Goal: Book appointment/travel/reservation

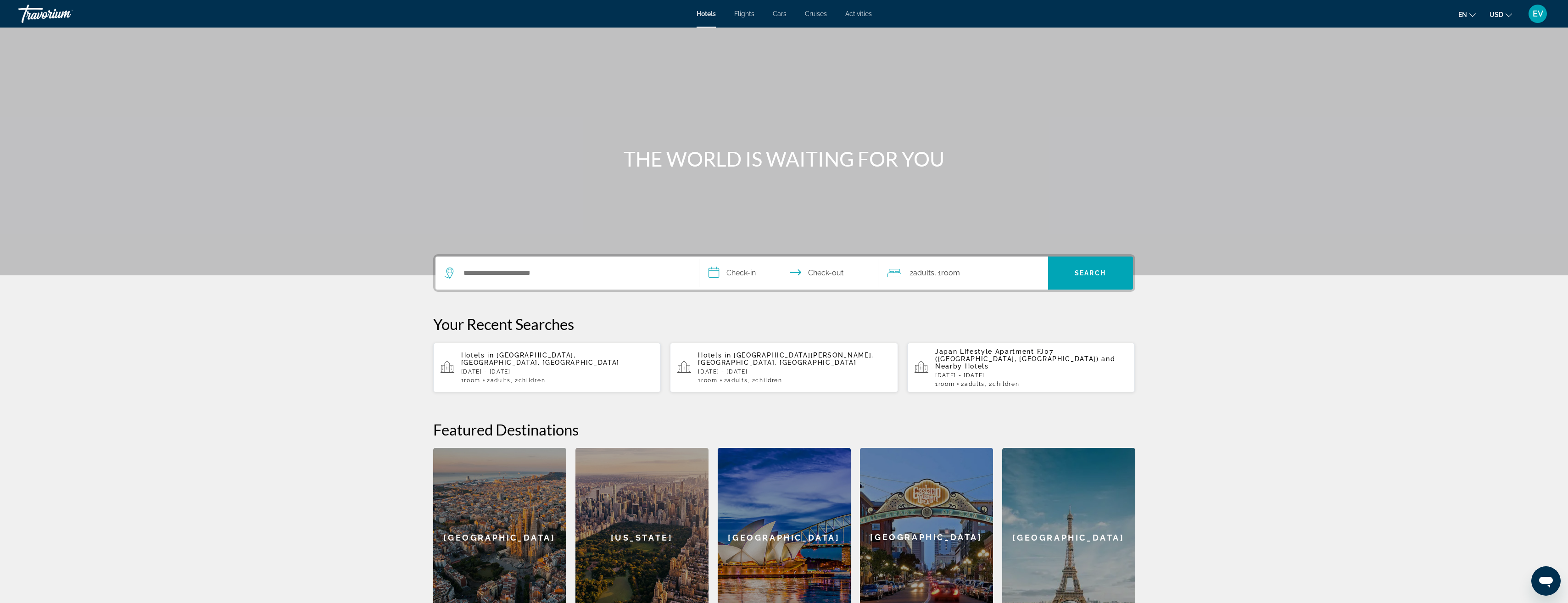
click at [745, 272] on input "**********" at bounding box center [790, 275] width 183 height 36
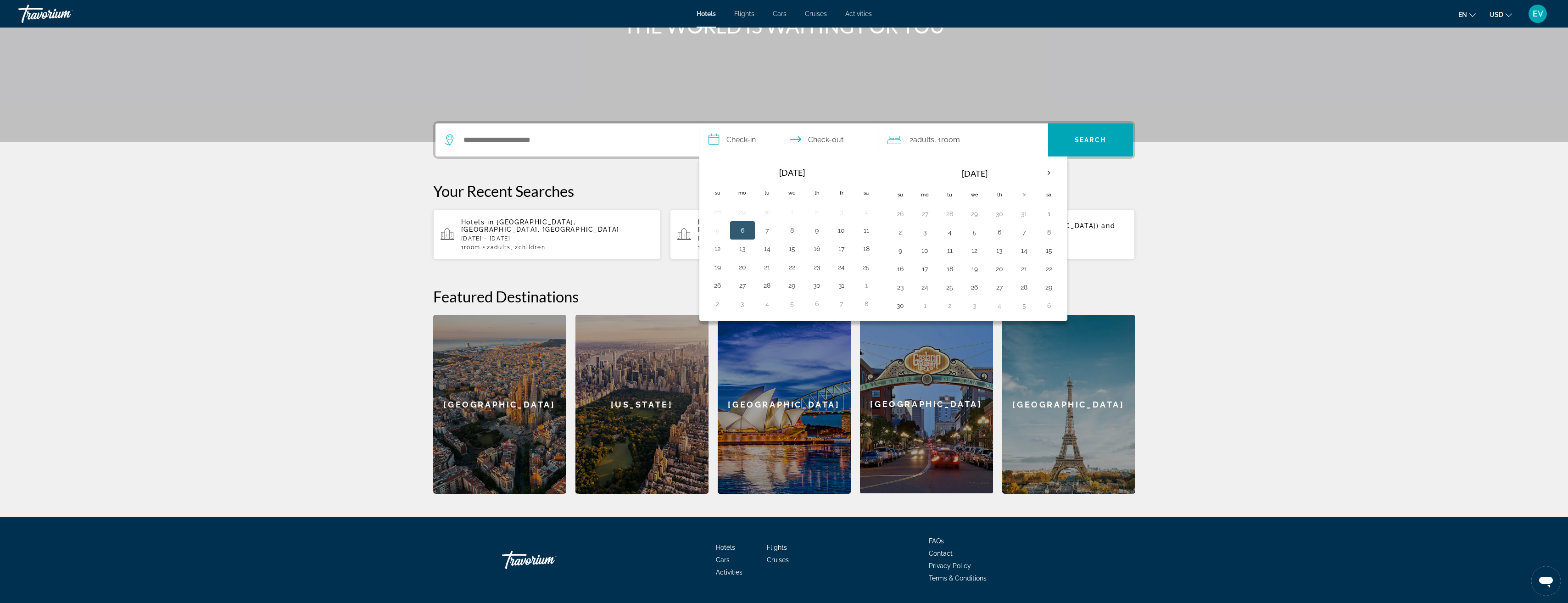
scroll to position [152, 0]
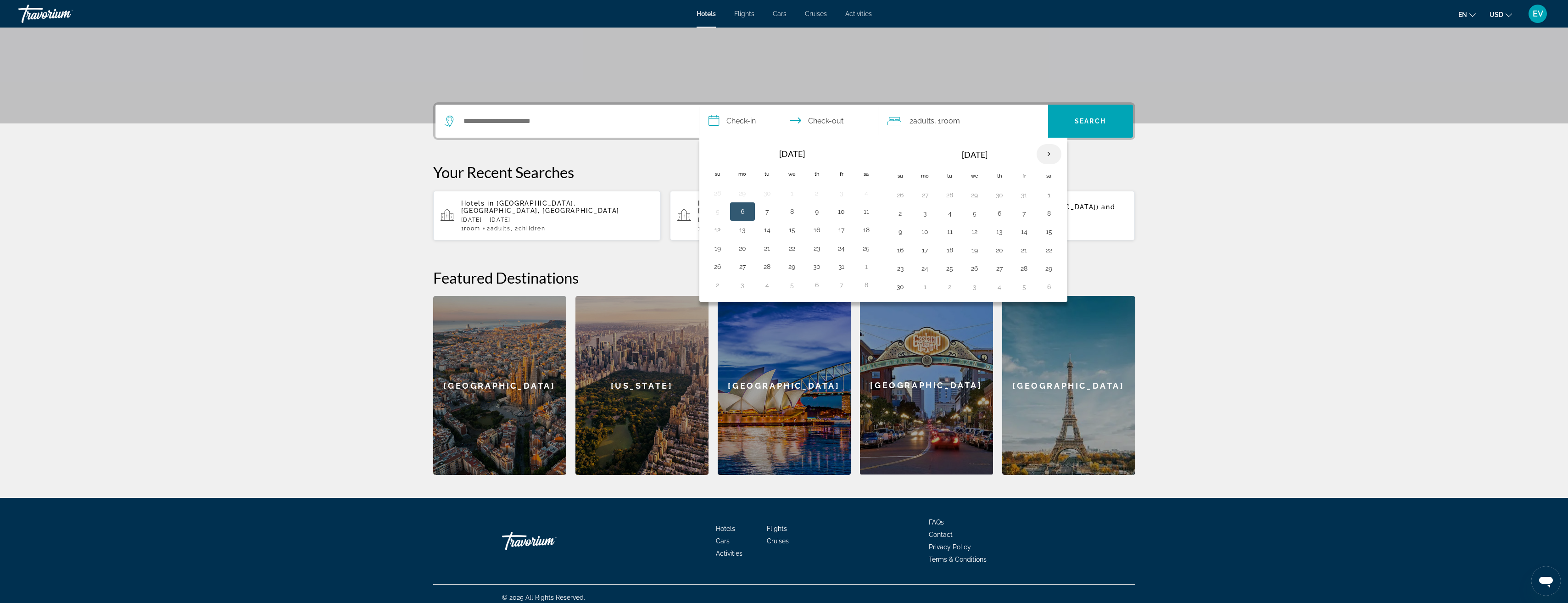
click at [1052, 151] on th "Next month" at bounding box center [1049, 154] width 25 height 20
click at [1051, 151] on th "Next month" at bounding box center [1049, 154] width 25 height 20
click at [926, 209] on button "5" at bounding box center [925, 213] width 15 height 13
click at [981, 211] on button "7" at bounding box center [974, 213] width 15 height 13
type input "**********"
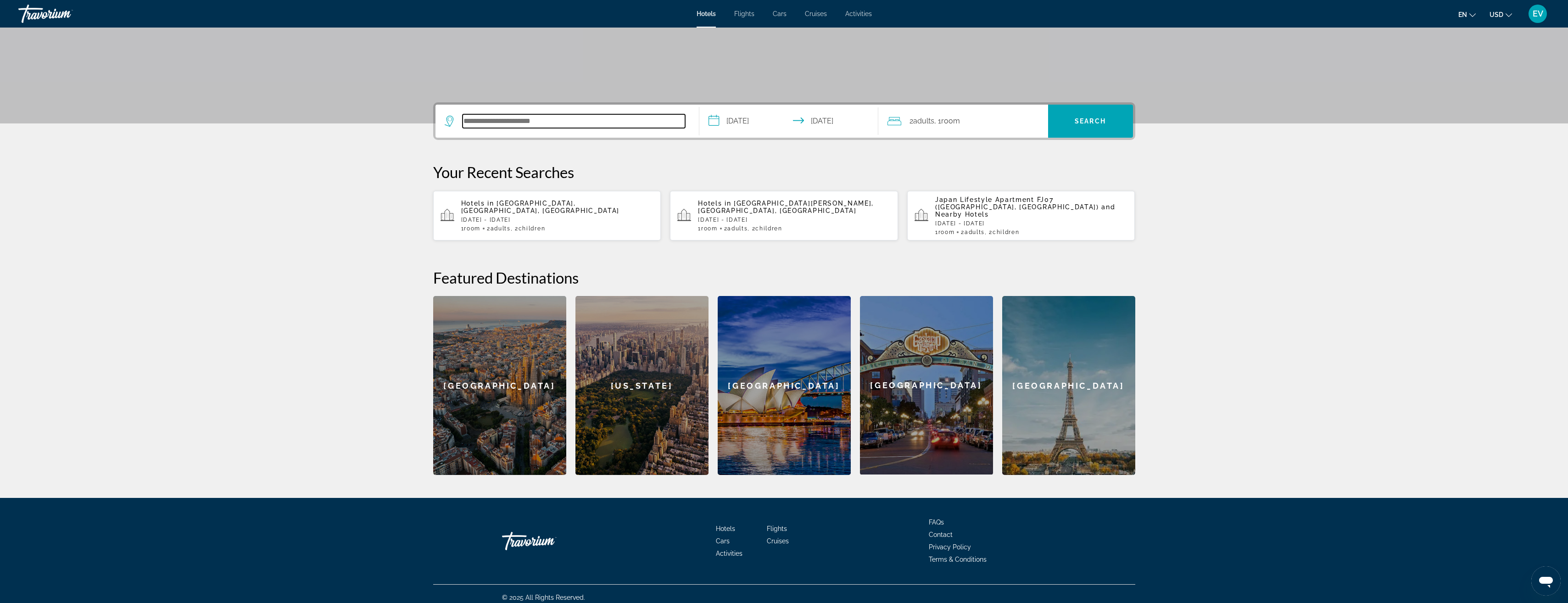
click at [569, 120] on input "Search hotel destination" at bounding box center [574, 121] width 223 height 14
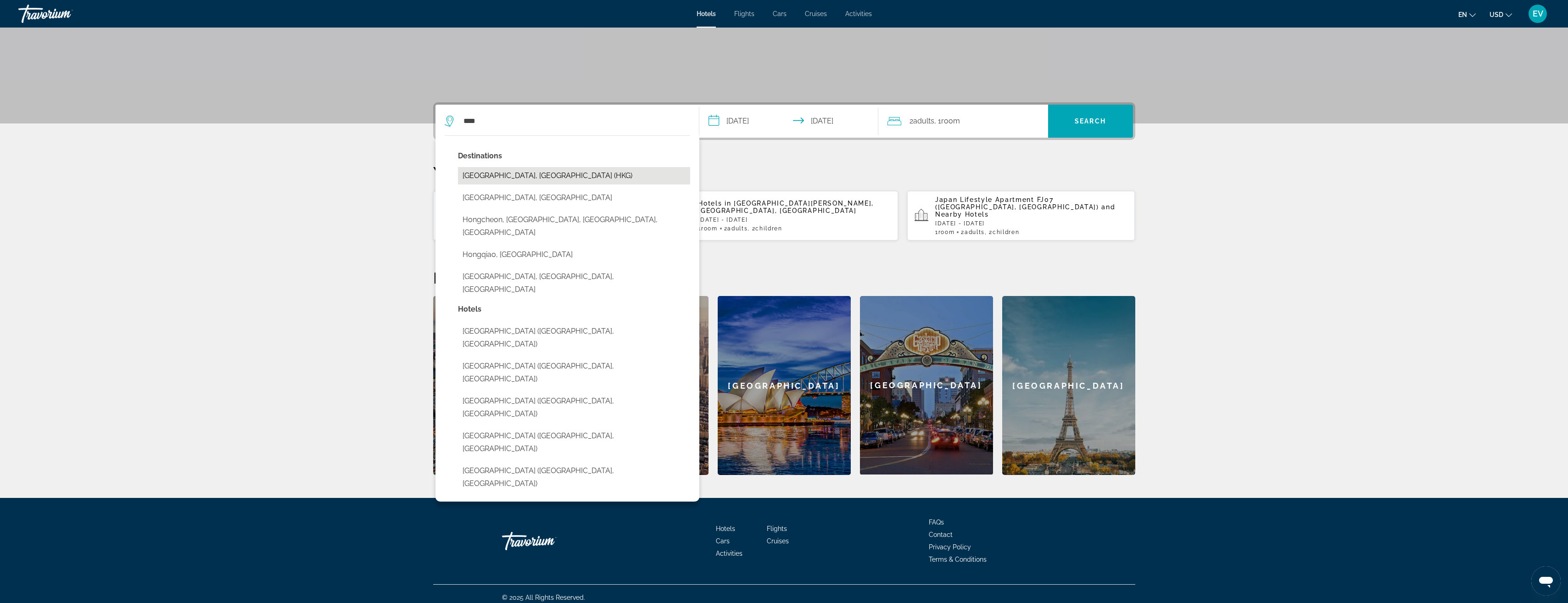
click at [544, 177] on button "Hong Kong, Hong Kong (HKG)" at bounding box center [574, 176] width 232 height 18
type input "**********"
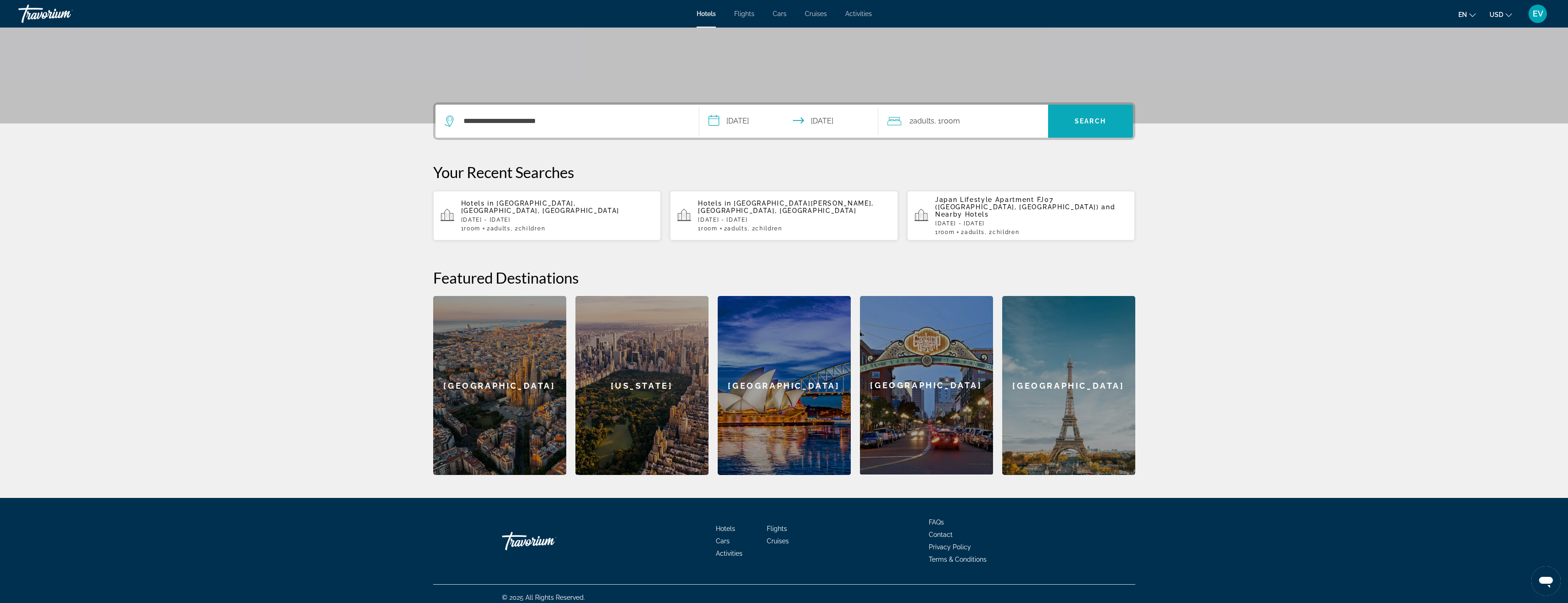
click at [1083, 122] on span "Search" at bounding box center [1090, 121] width 31 height 7
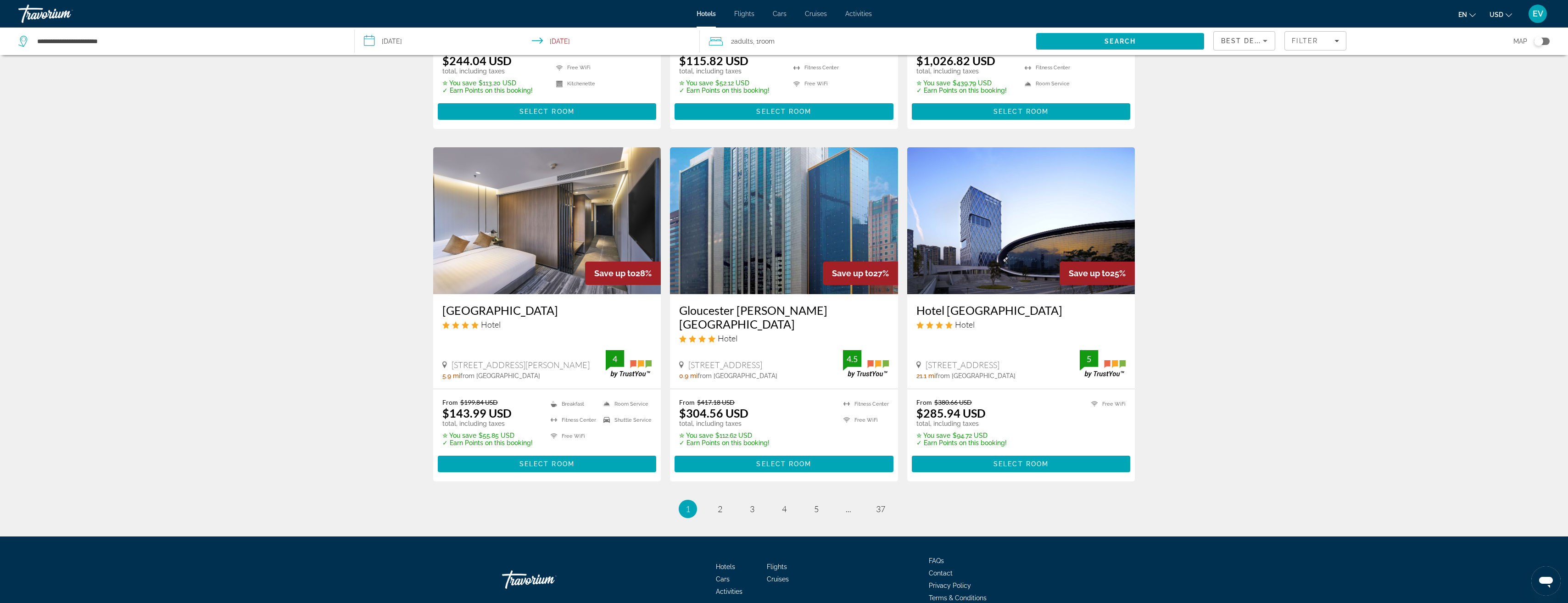
scroll to position [989, 0]
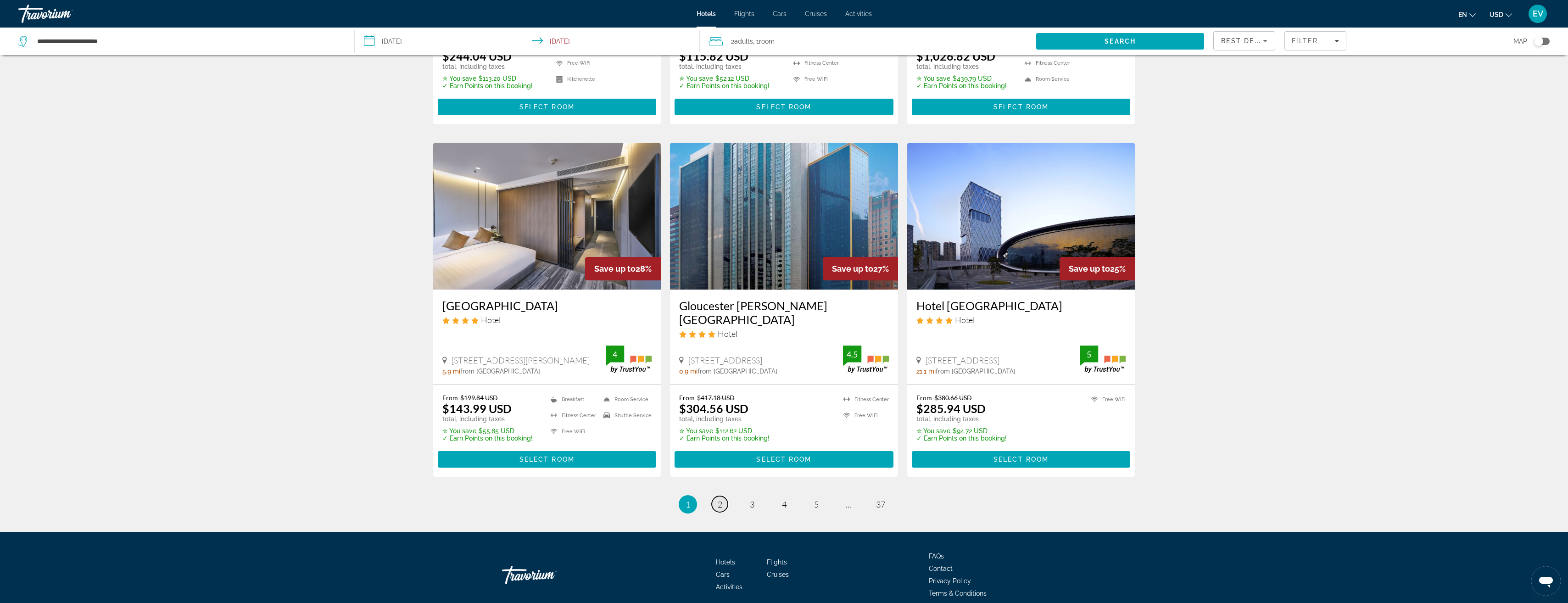
click at [716, 496] on link "page 2" at bounding box center [720, 504] width 16 height 16
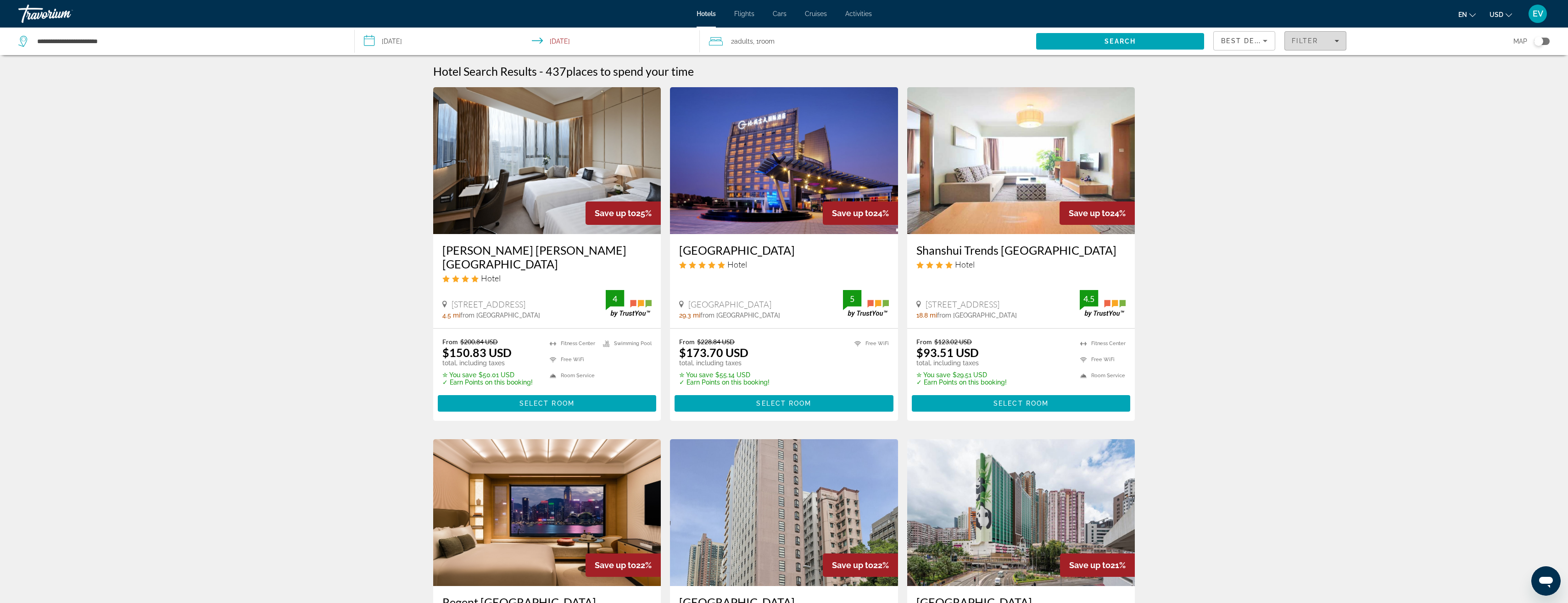
click at [1304, 43] on span "Filter" at bounding box center [1305, 41] width 26 height 7
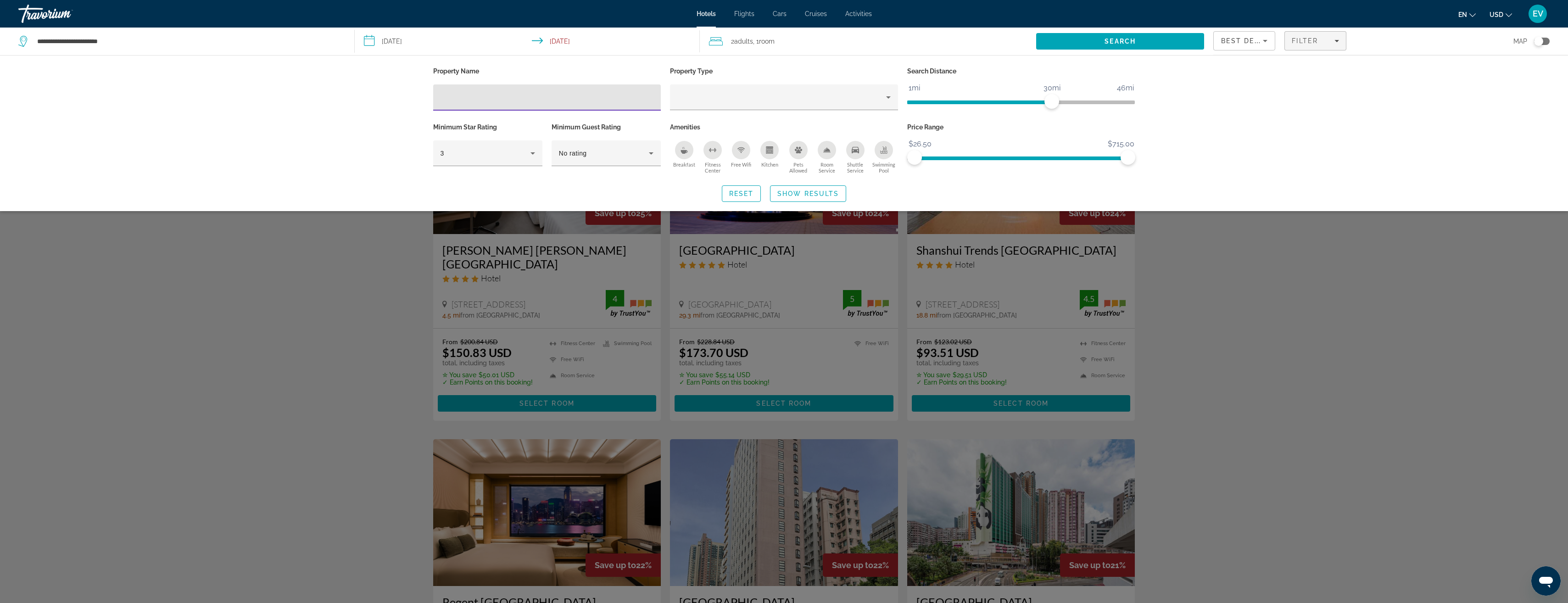
click at [707, 150] on div "Fitness Center" at bounding box center [713, 150] width 18 height 18
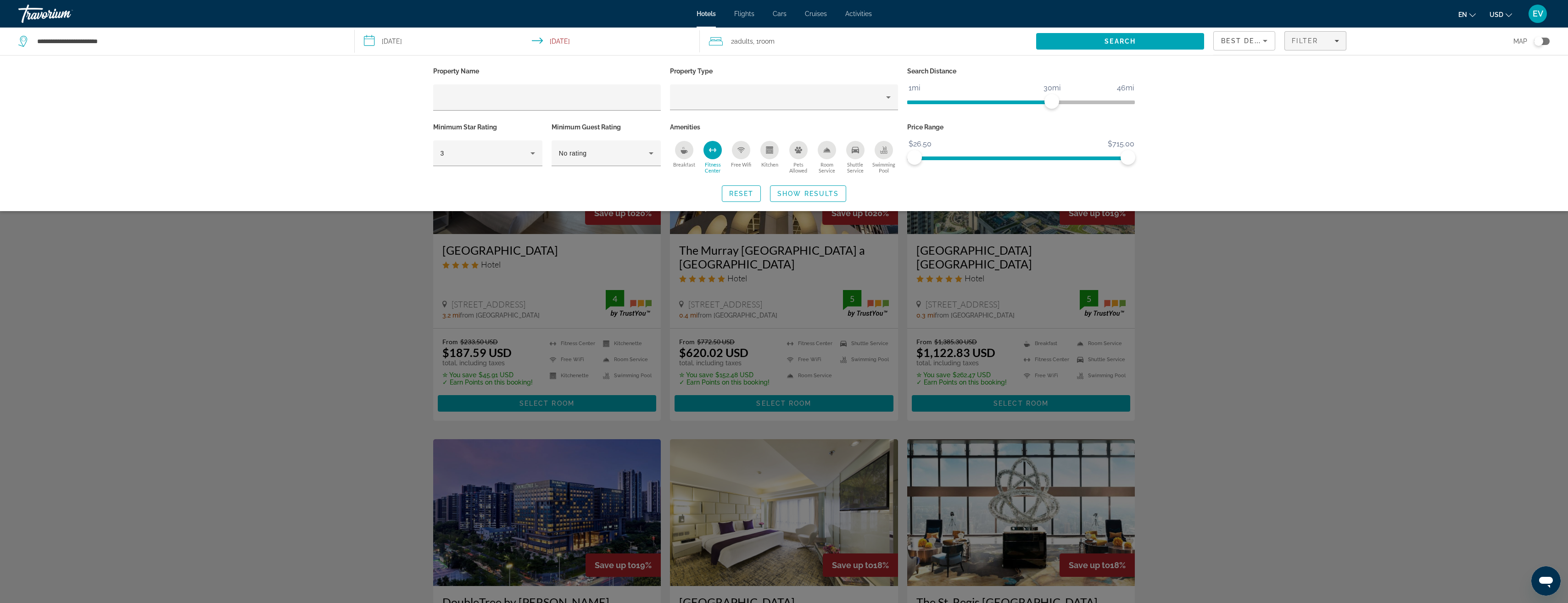
click at [683, 152] on icon "Breakfast" at bounding box center [684, 152] width 7 height 4
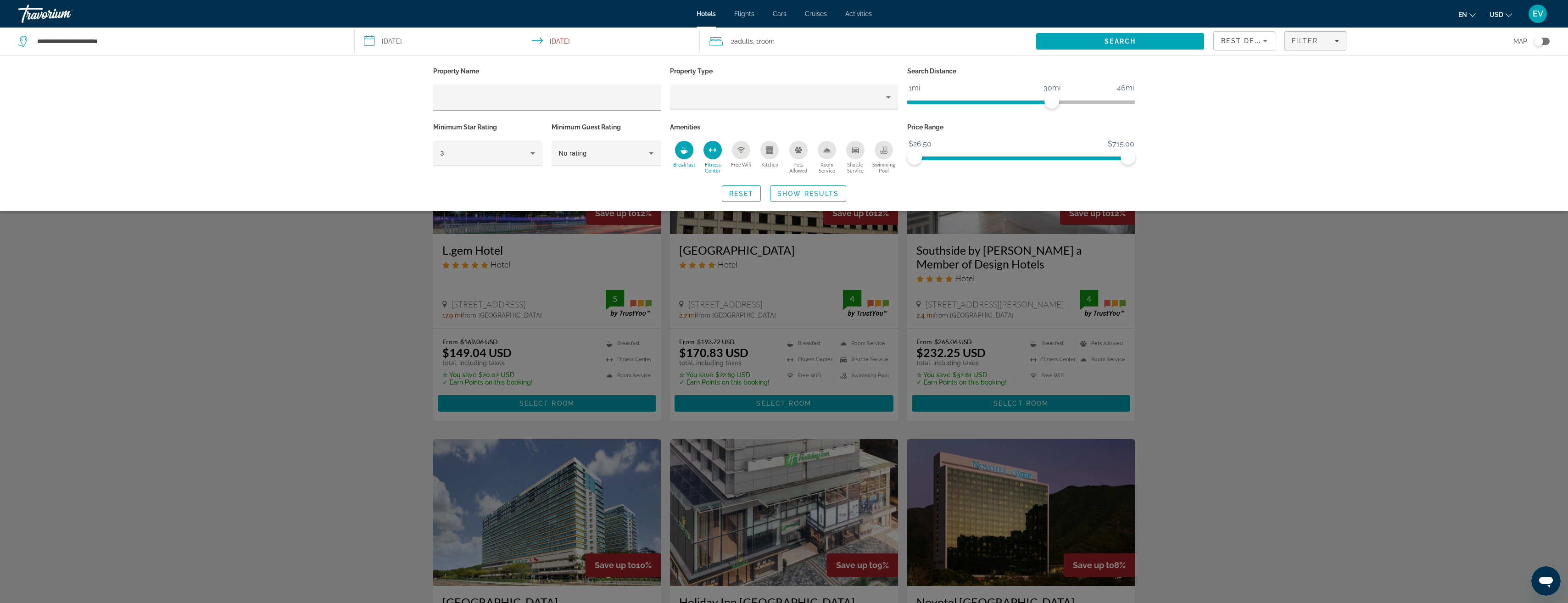
click at [885, 152] on icon "Swimming Pool" at bounding box center [884, 150] width 7 height 7
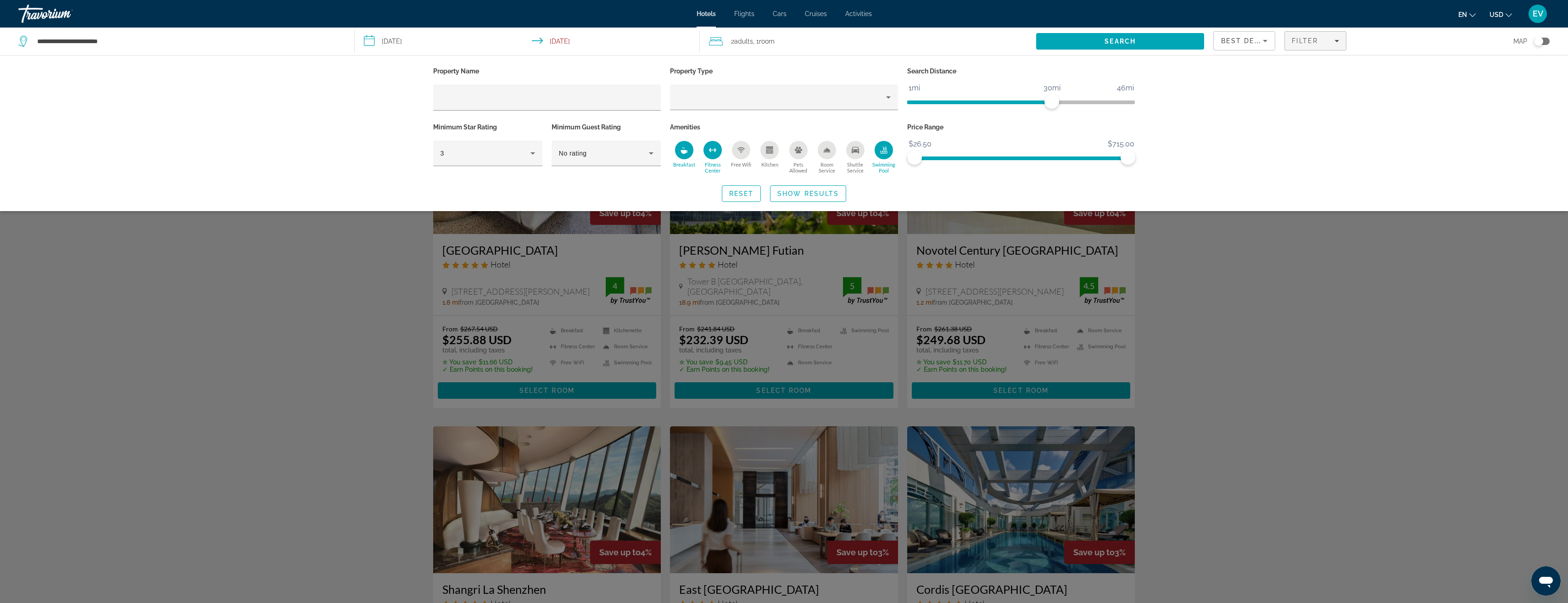
click at [855, 151] on icon "Shuttle Service" at bounding box center [855, 150] width 7 height 7
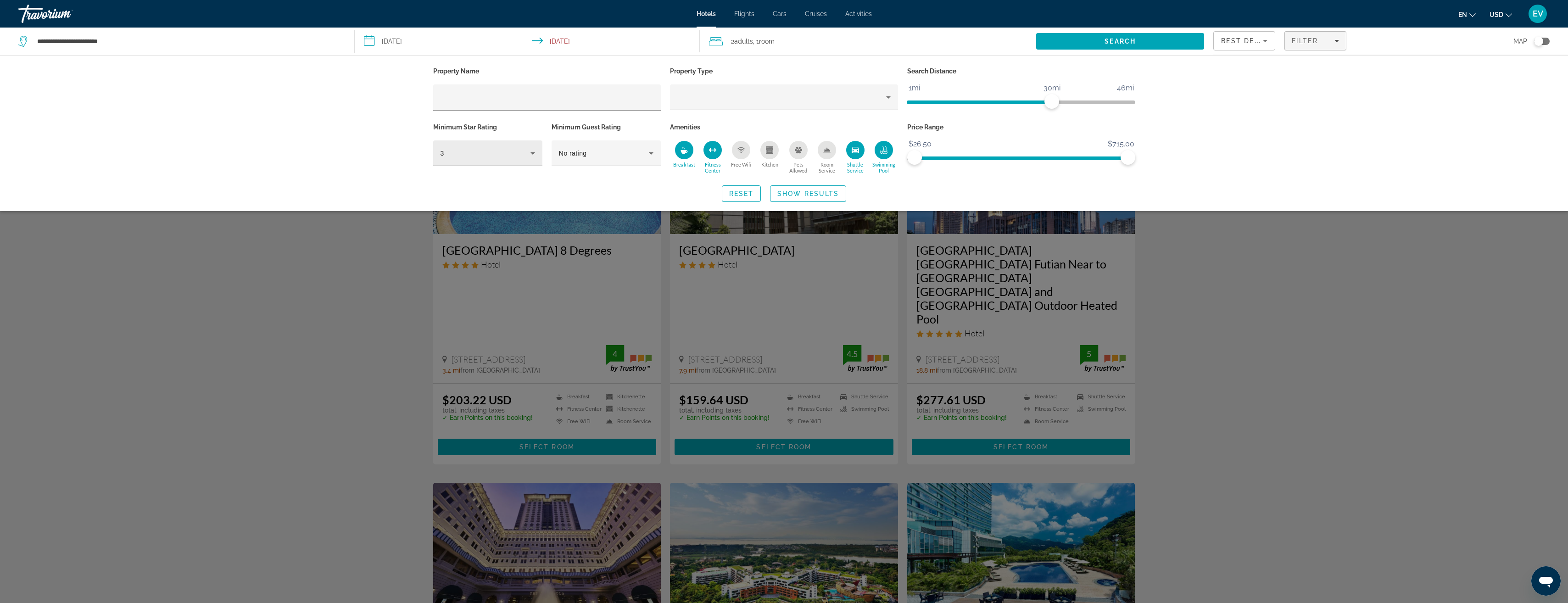
click at [528, 154] on icon "Hotel Filters" at bounding box center [532, 154] width 11 height 11
click at [452, 226] on mat-option "5" at bounding box center [488, 224] width 109 height 22
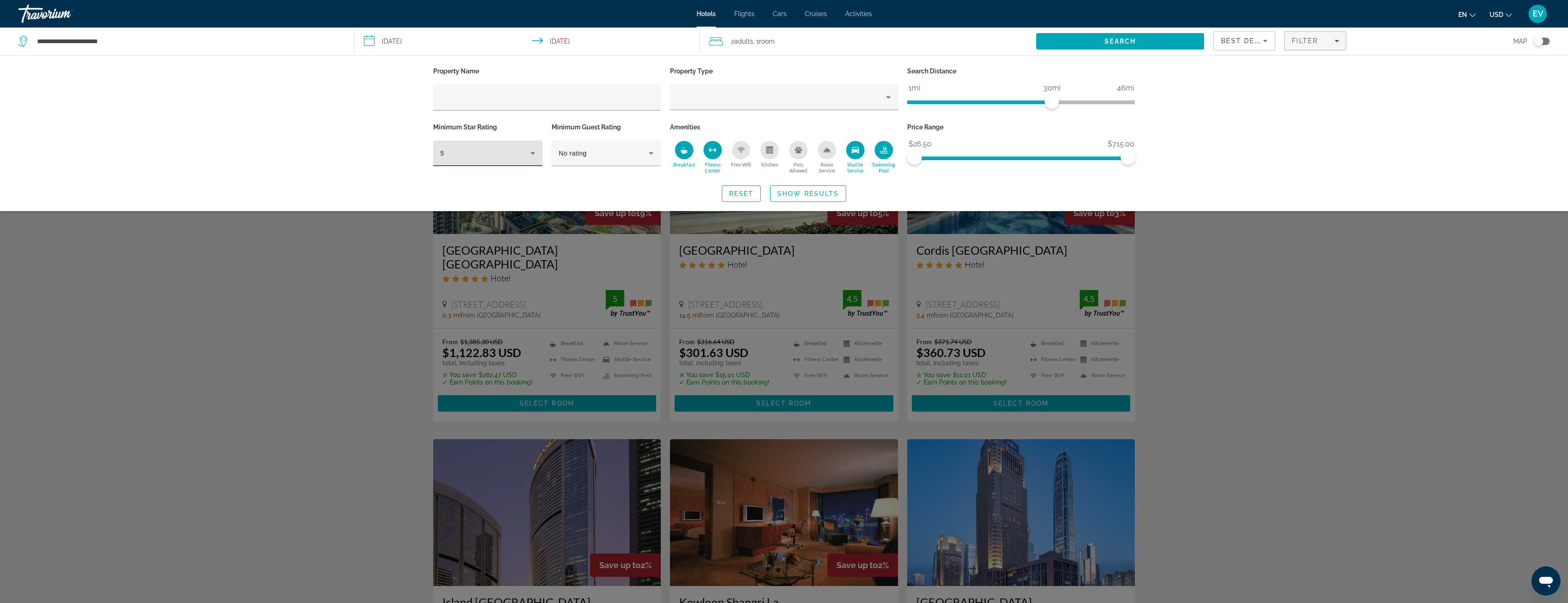
click at [742, 149] on icon "Free Wifi" at bounding box center [741, 150] width 7 height 7
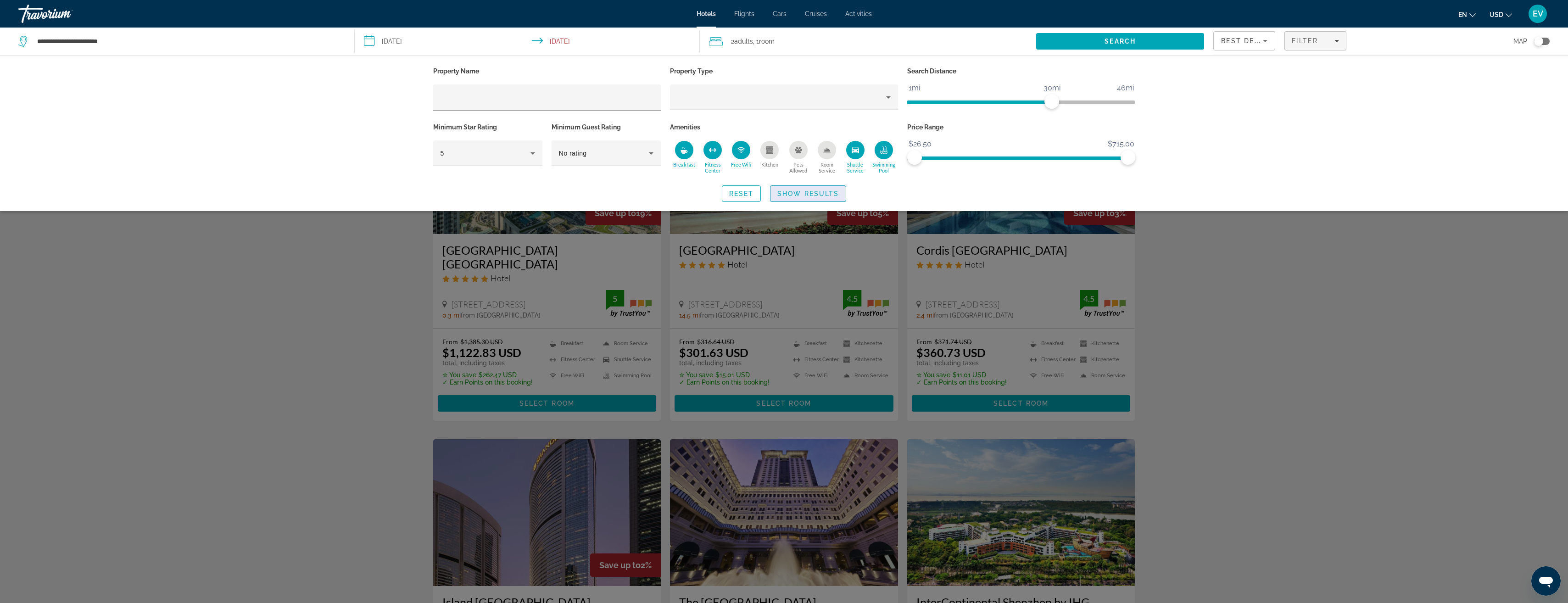
click at [798, 190] on span "Show Results" at bounding box center [808, 194] width 62 height 7
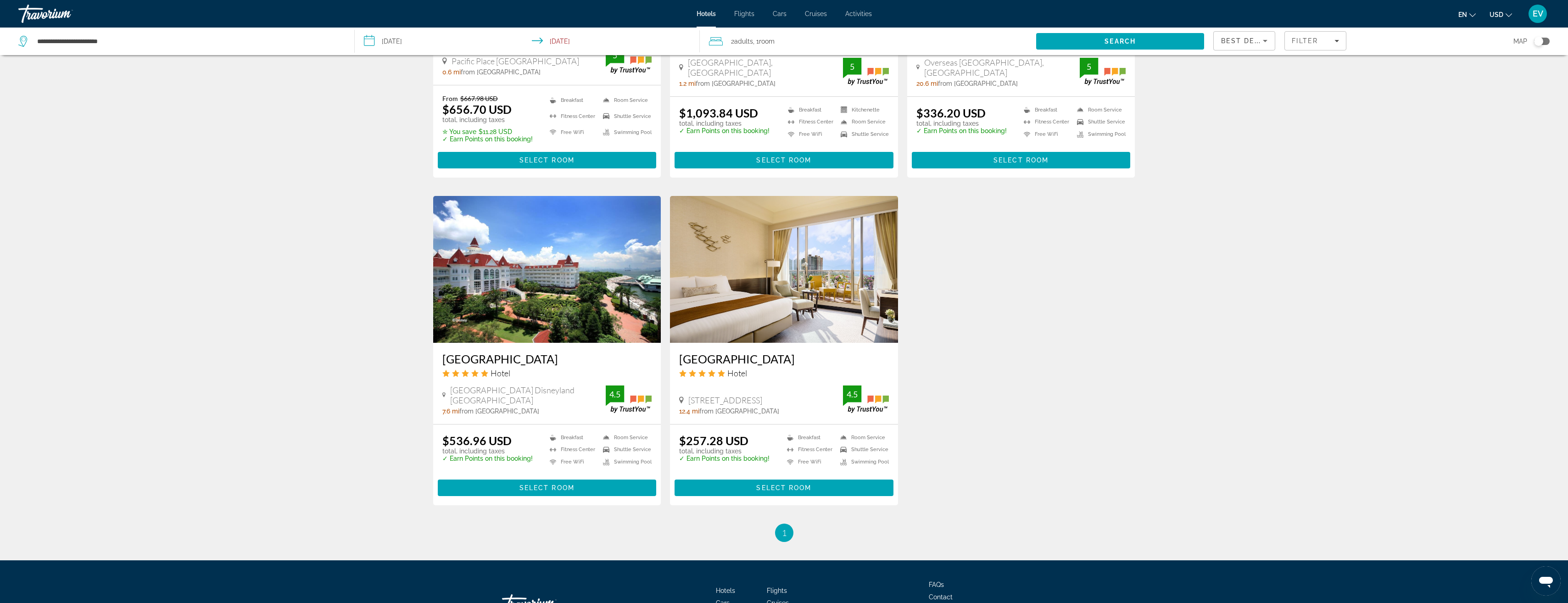
scroll to position [593, 0]
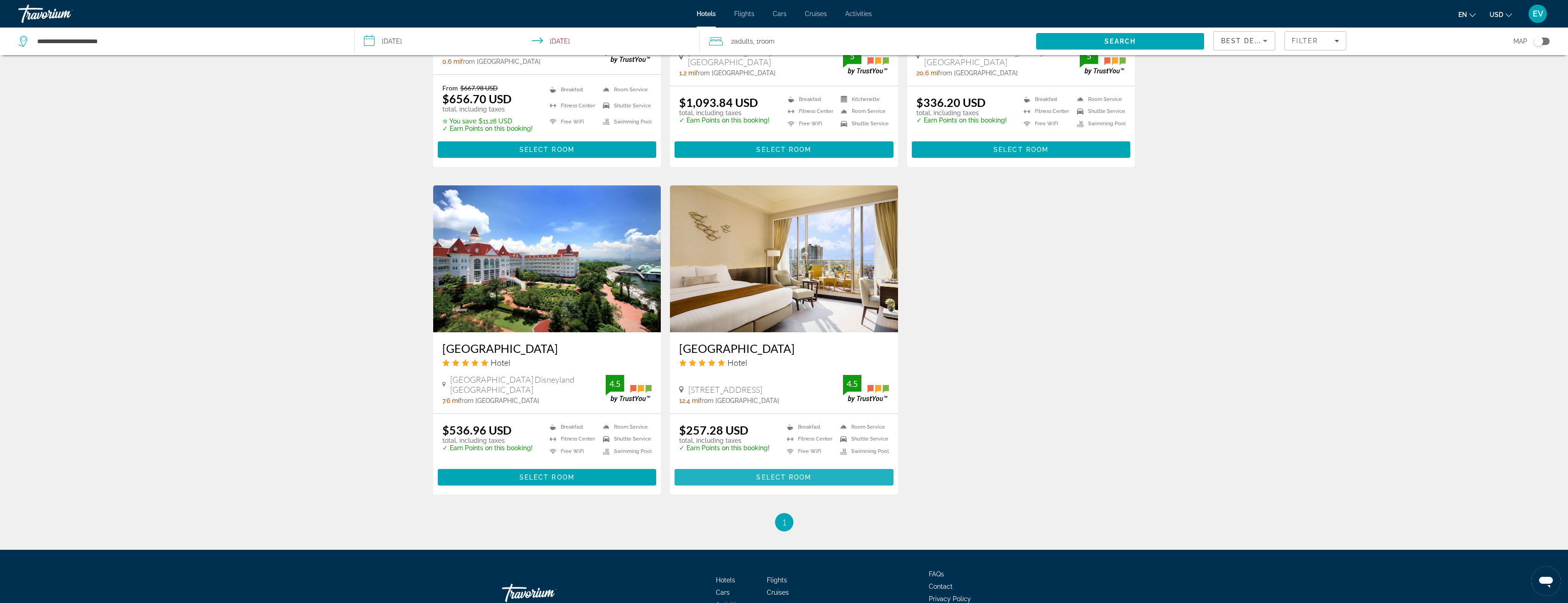
click at [785, 467] on span "Main content" at bounding box center [784, 478] width 219 height 22
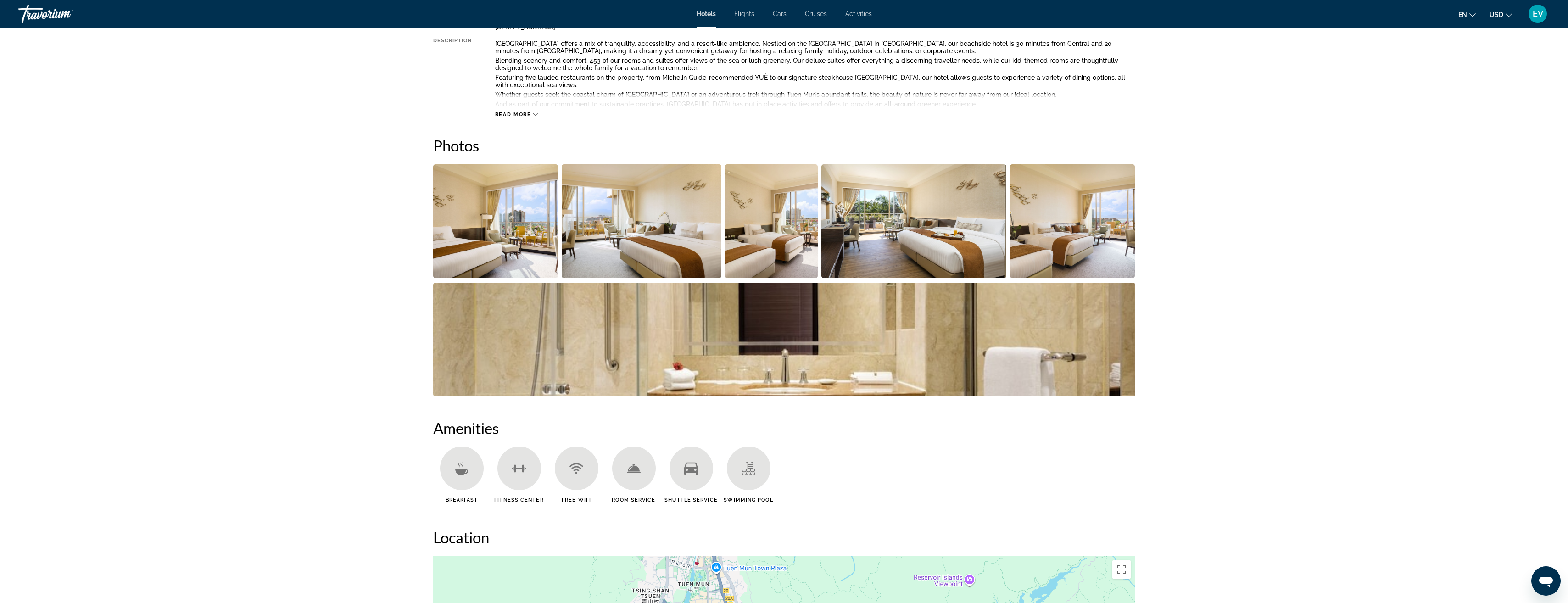
scroll to position [92, 0]
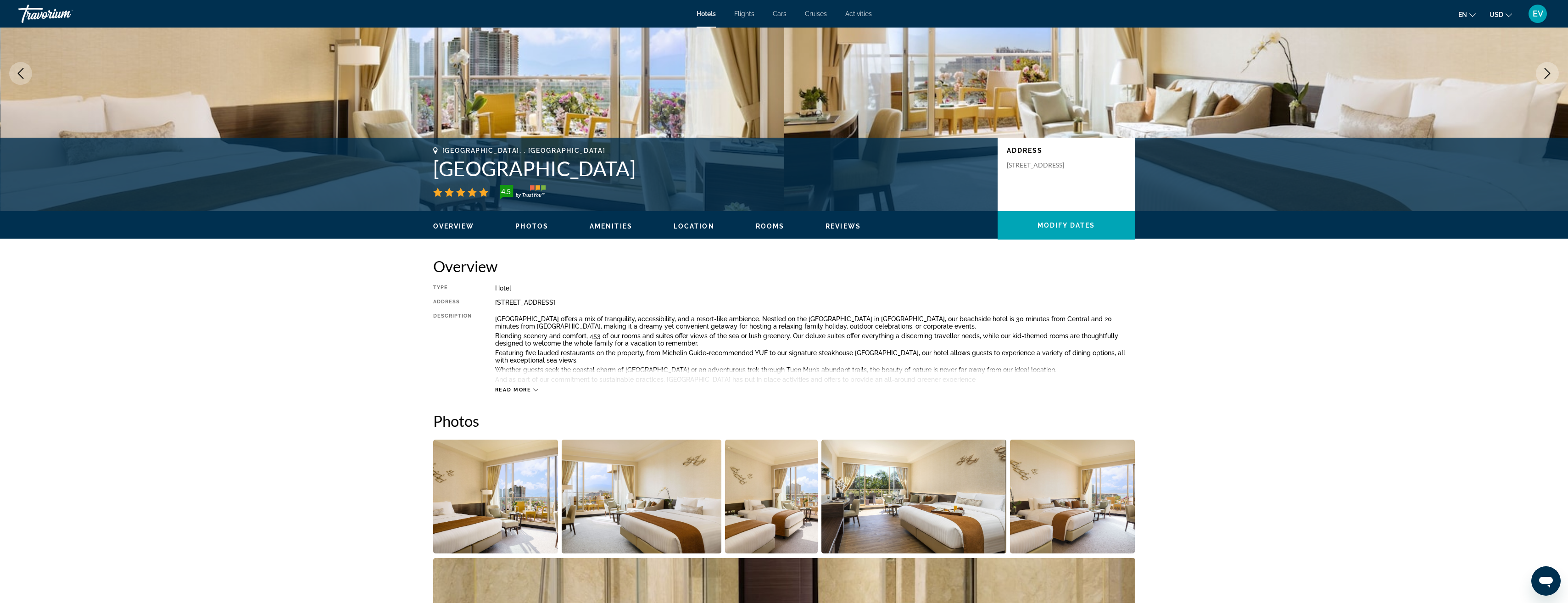
click at [521, 389] on span "Read more" at bounding box center [513, 390] width 36 height 6
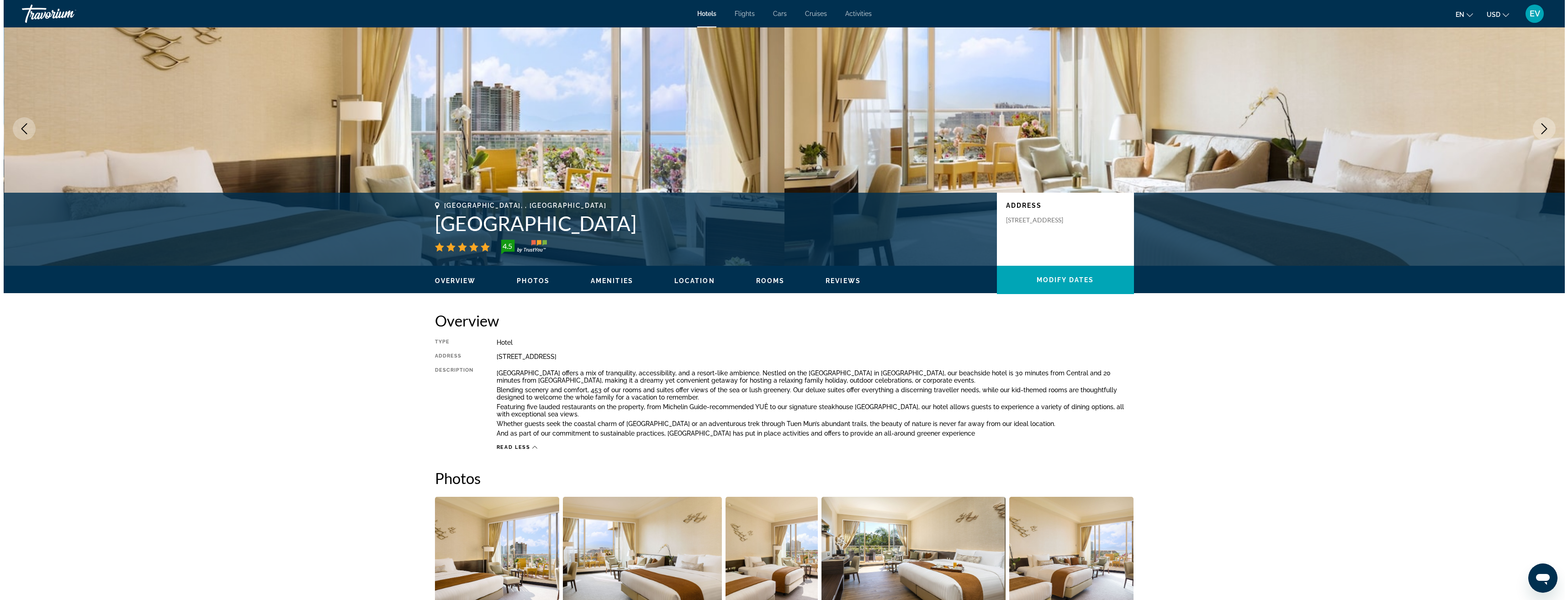
scroll to position [0, 0]
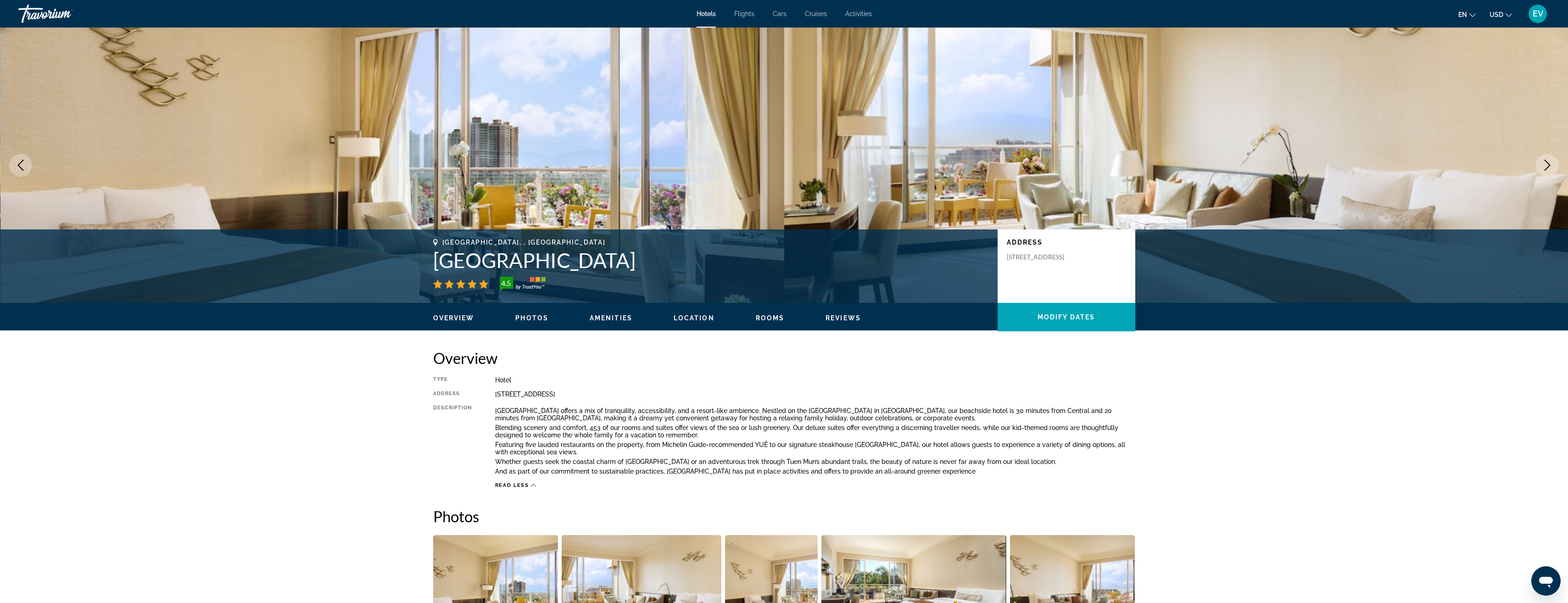
click at [747, 10] on div "Hotels Flights Cars Cruises Activities Hotels Flights Cars Cruises Activities e…" at bounding box center [784, 13] width 1568 height 24
click at [745, 17] on span "Flights" at bounding box center [744, 14] width 20 height 7
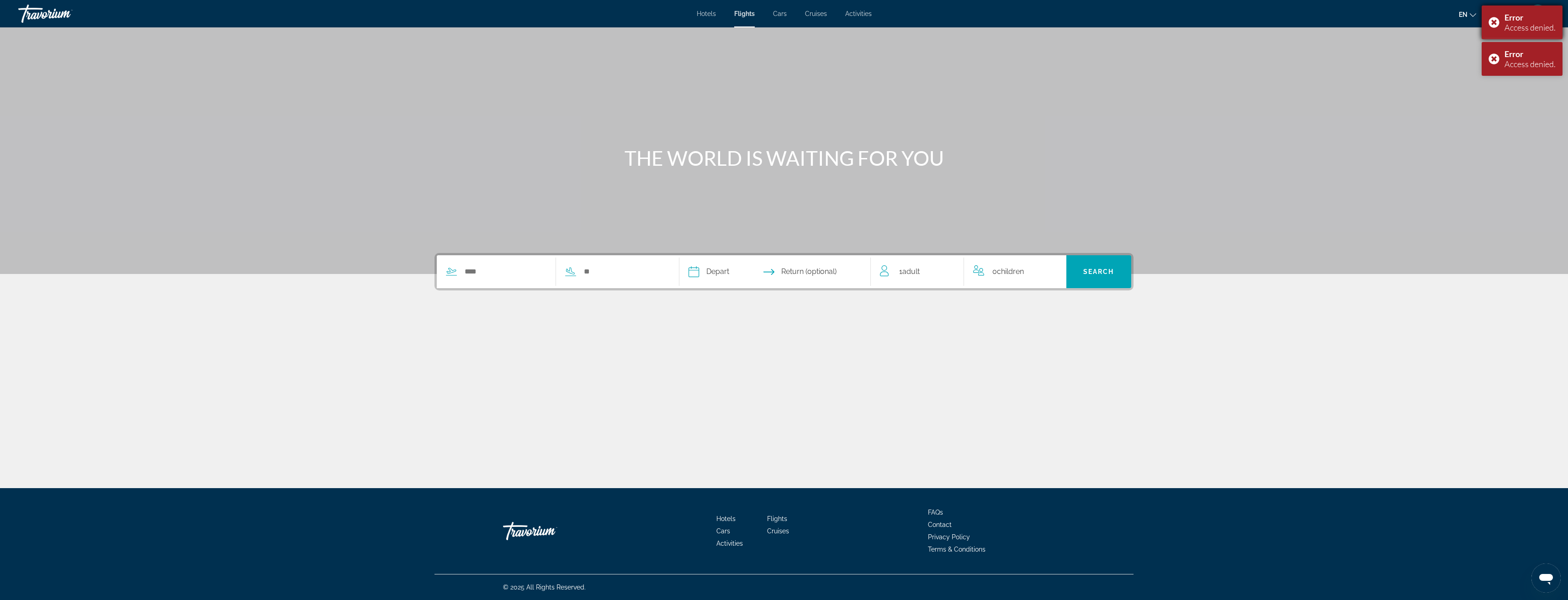
click at [1494, 19] on div "Error Access denied." at bounding box center [1522, 23] width 81 height 34
click at [709, 16] on span "Hotels" at bounding box center [707, 14] width 19 height 7
click at [1496, 18] on div "Error Access denied." at bounding box center [1522, 23] width 81 height 34
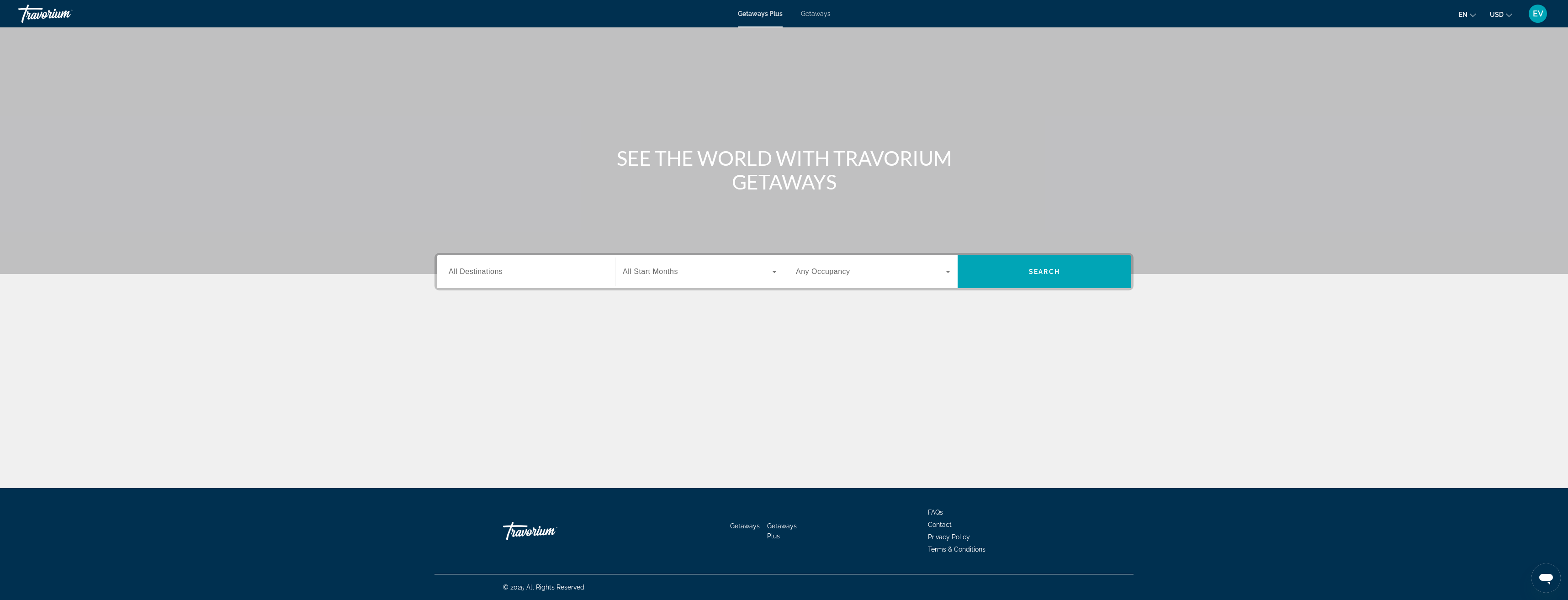
click at [814, 16] on span "Getaways" at bounding box center [816, 14] width 30 height 7
click at [1064, 270] on span "Search" at bounding box center [1044, 272] width 173 height 22
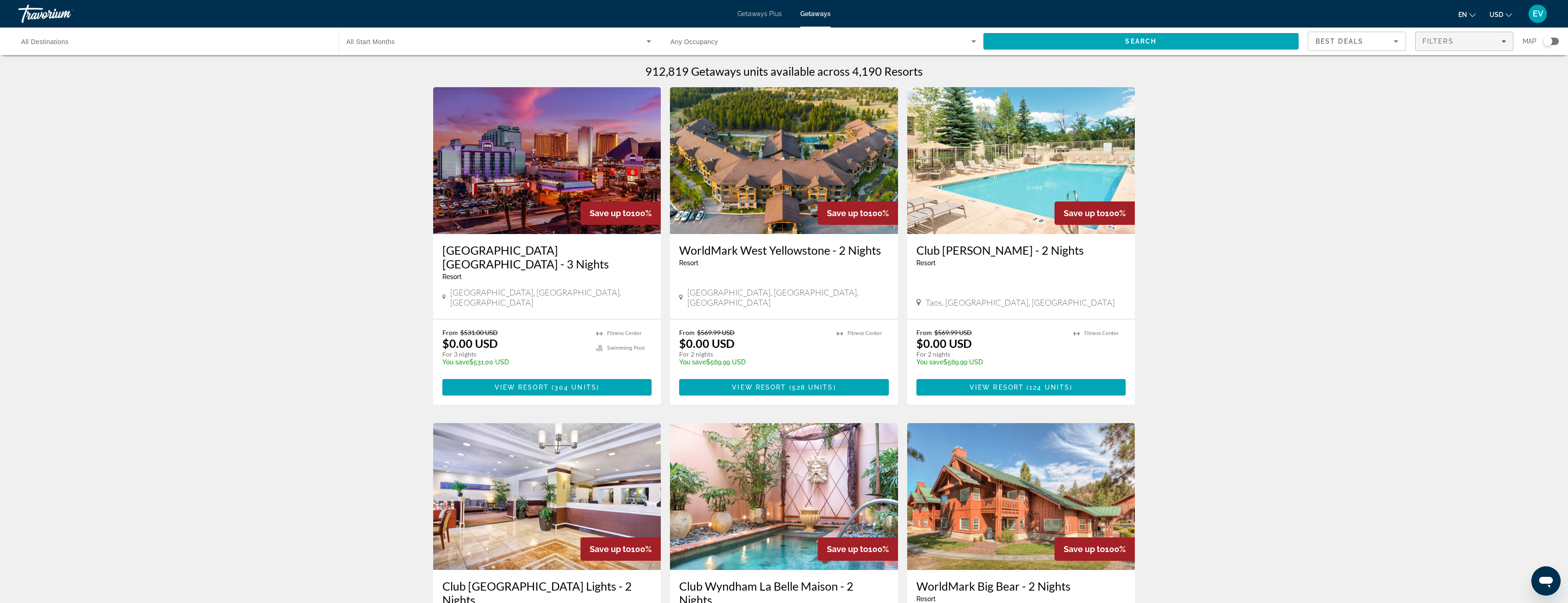
click at [1457, 37] on span "Filters" at bounding box center [1464, 42] width 97 height 22
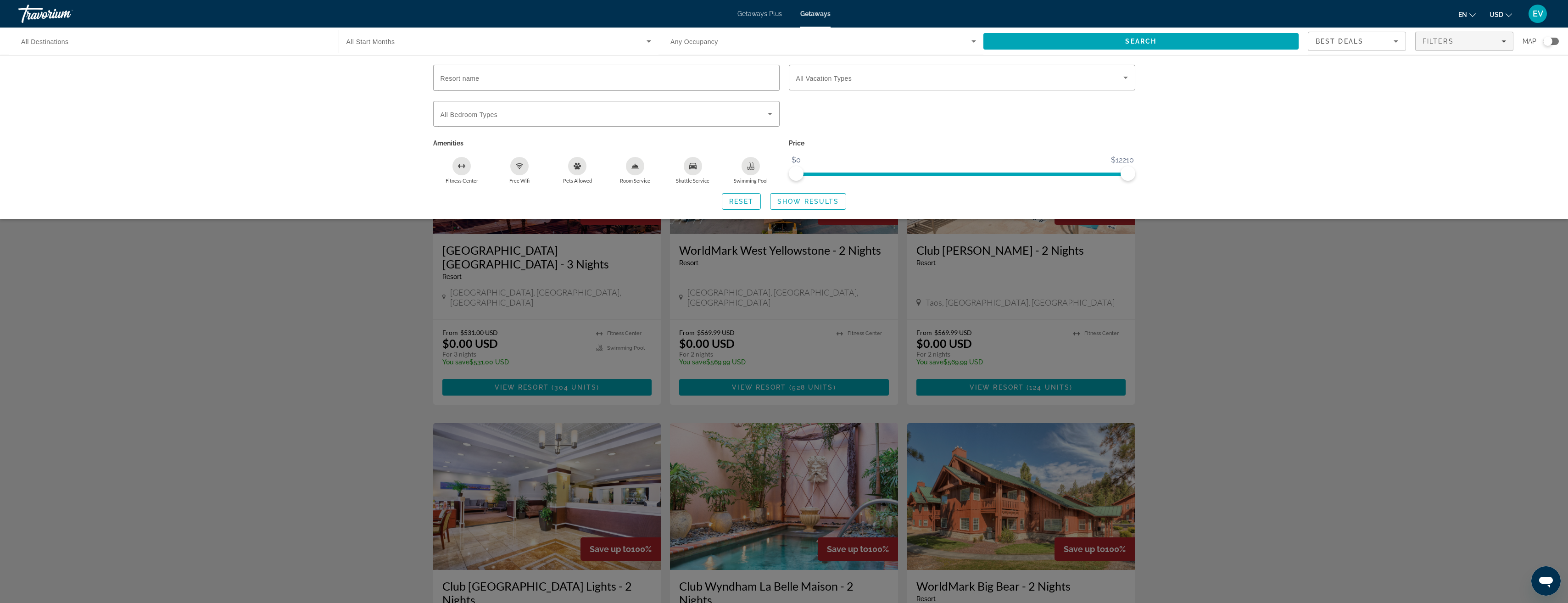
click at [694, 168] on icon "Shuttle Service" at bounding box center [693, 166] width 7 height 7
click at [746, 161] on div "Swimming Pool" at bounding box center [751, 166] width 18 height 18
click at [634, 169] on div "Room Service" at bounding box center [635, 166] width 18 height 18
click at [573, 172] on div "Pets Allowed" at bounding box center [577, 166] width 18 height 18
click at [570, 171] on div "Pets Allowed" at bounding box center [577, 166] width 18 height 18
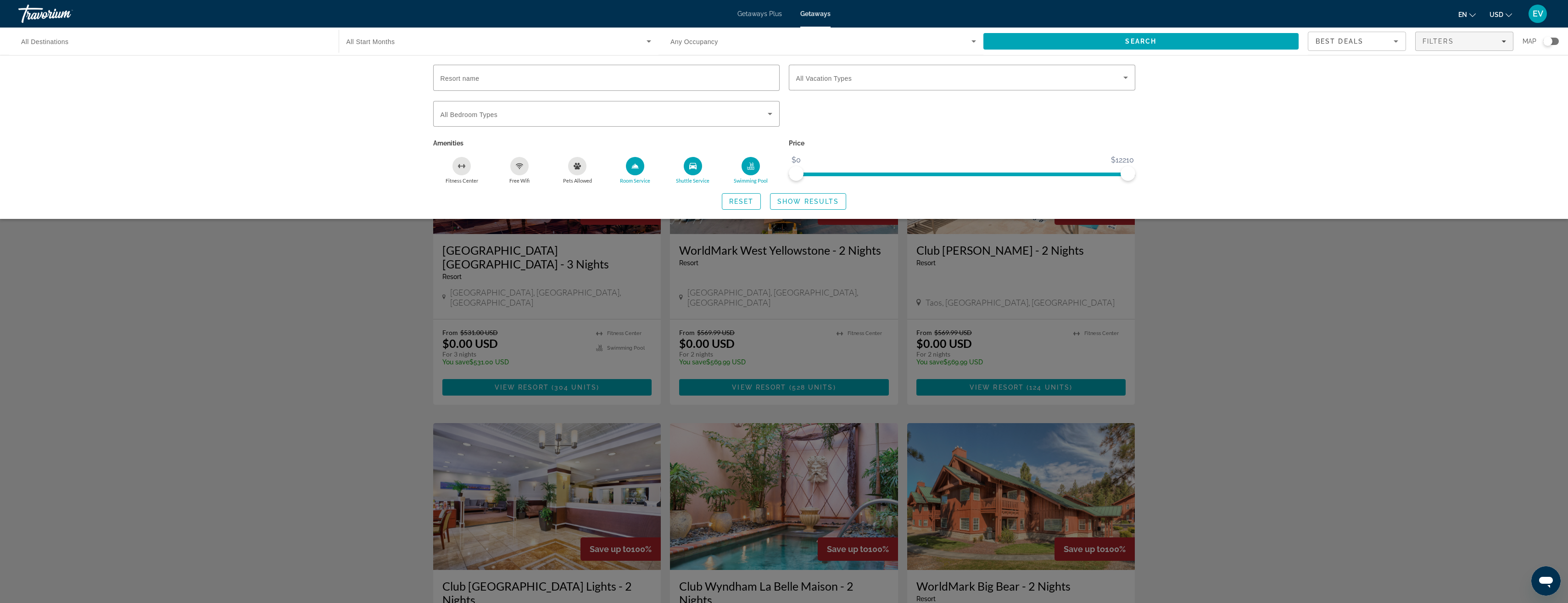
click at [517, 172] on div "Free Wifi" at bounding box center [520, 166] width 18 height 18
click at [458, 172] on div "Fitness Center" at bounding box center [462, 166] width 18 height 18
click at [808, 201] on span "Show Results" at bounding box center [808, 202] width 62 height 7
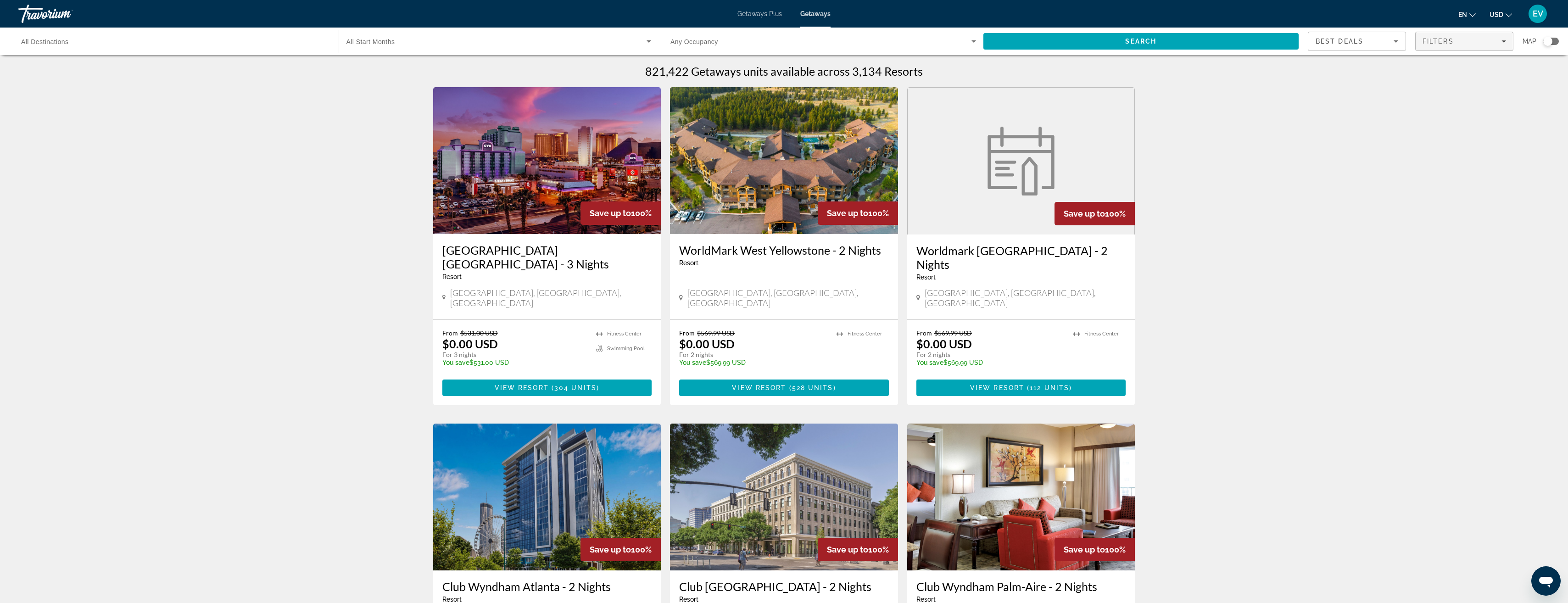
click at [1437, 36] on span "Filters" at bounding box center [1464, 42] width 97 height 22
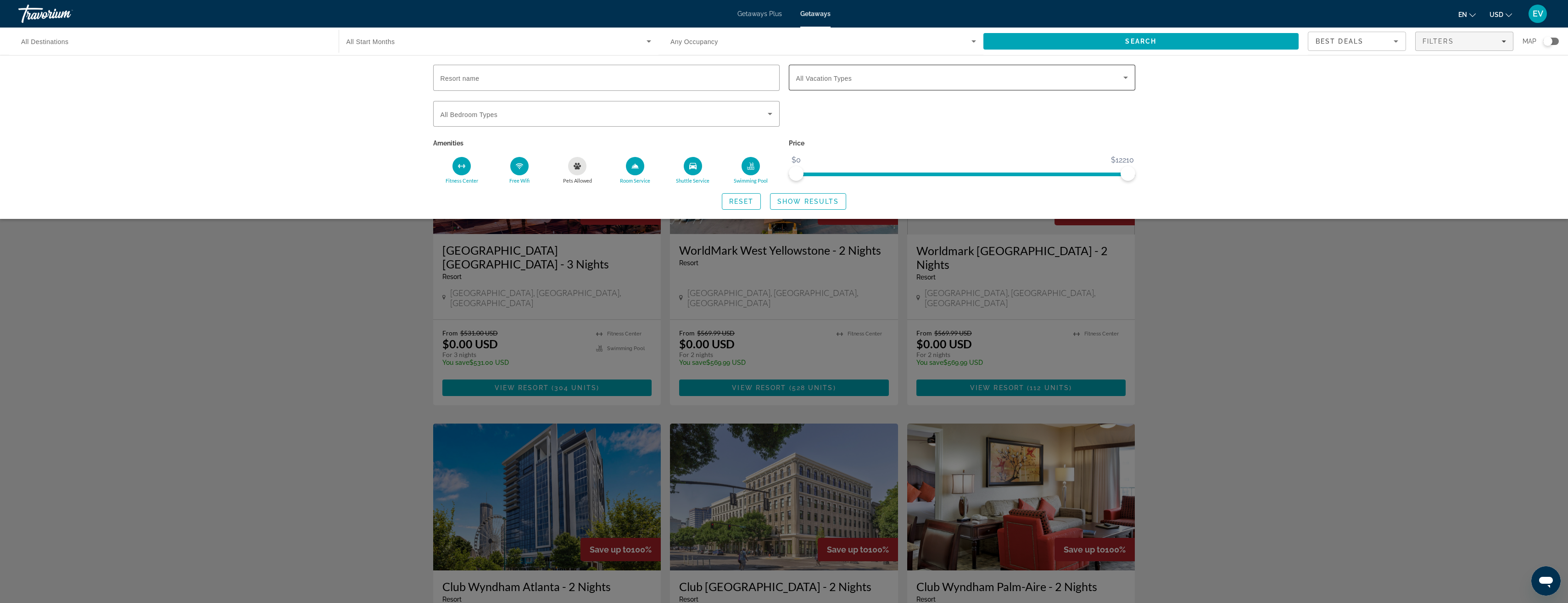
click at [846, 78] on span "All Vacation Types" at bounding box center [824, 78] width 56 height 7
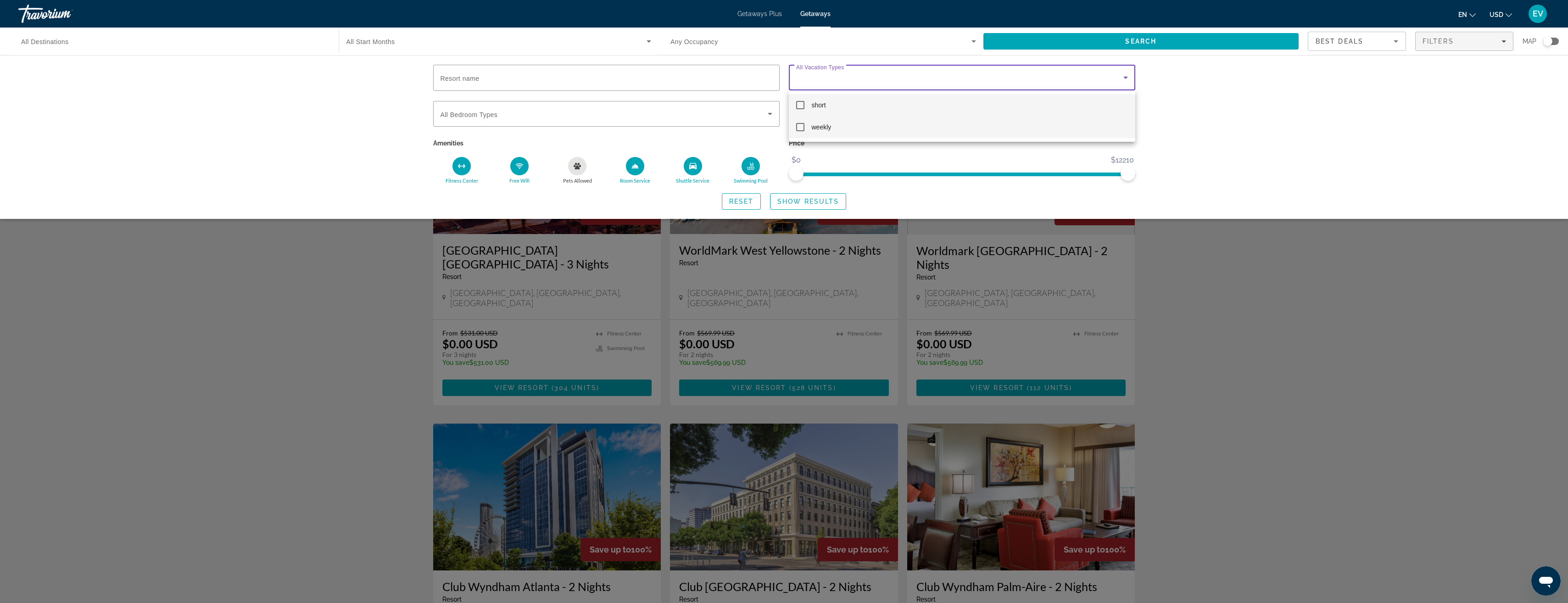
click at [800, 125] on mat-pseudo-checkbox at bounding box center [800, 127] width 9 height 9
click at [782, 94] on div at bounding box center [784, 302] width 1568 height 603
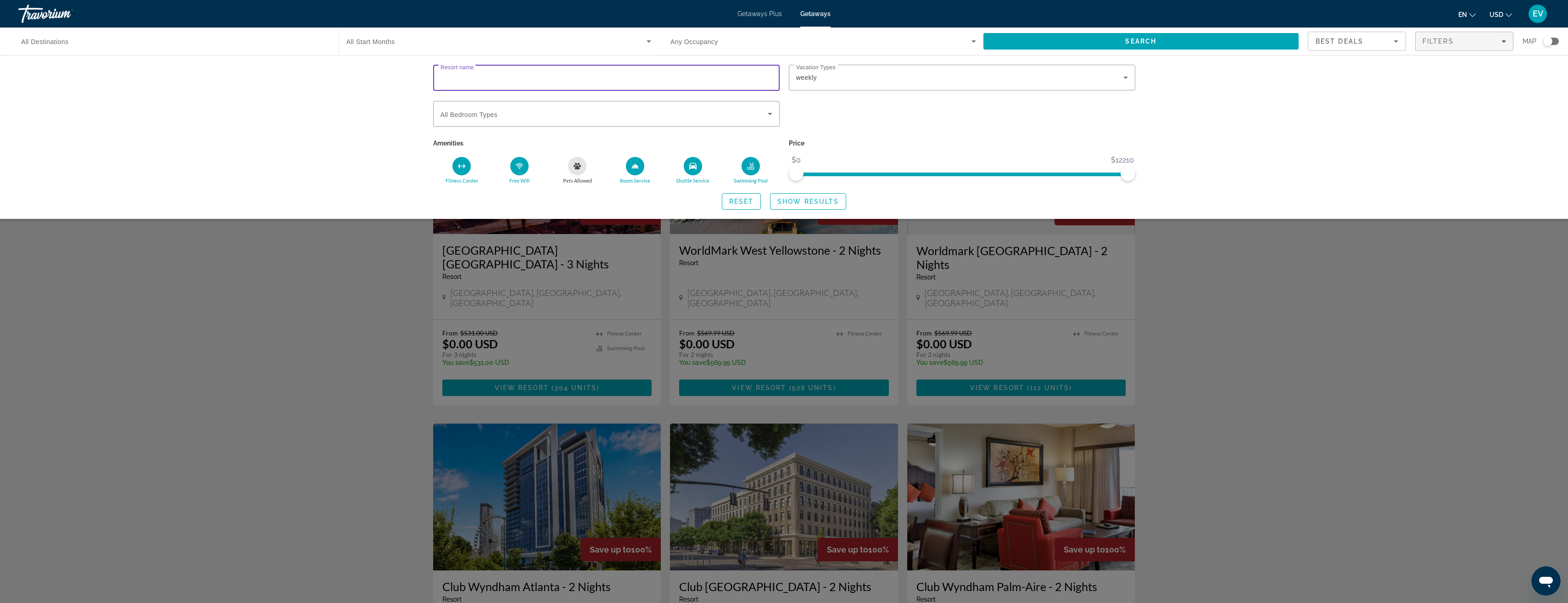
click at [614, 78] on input "Resort name" at bounding box center [606, 78] width 332 height 11
click at [399, 38] on span "Search widget" at bounding box center [497, 42] width 301 height 11
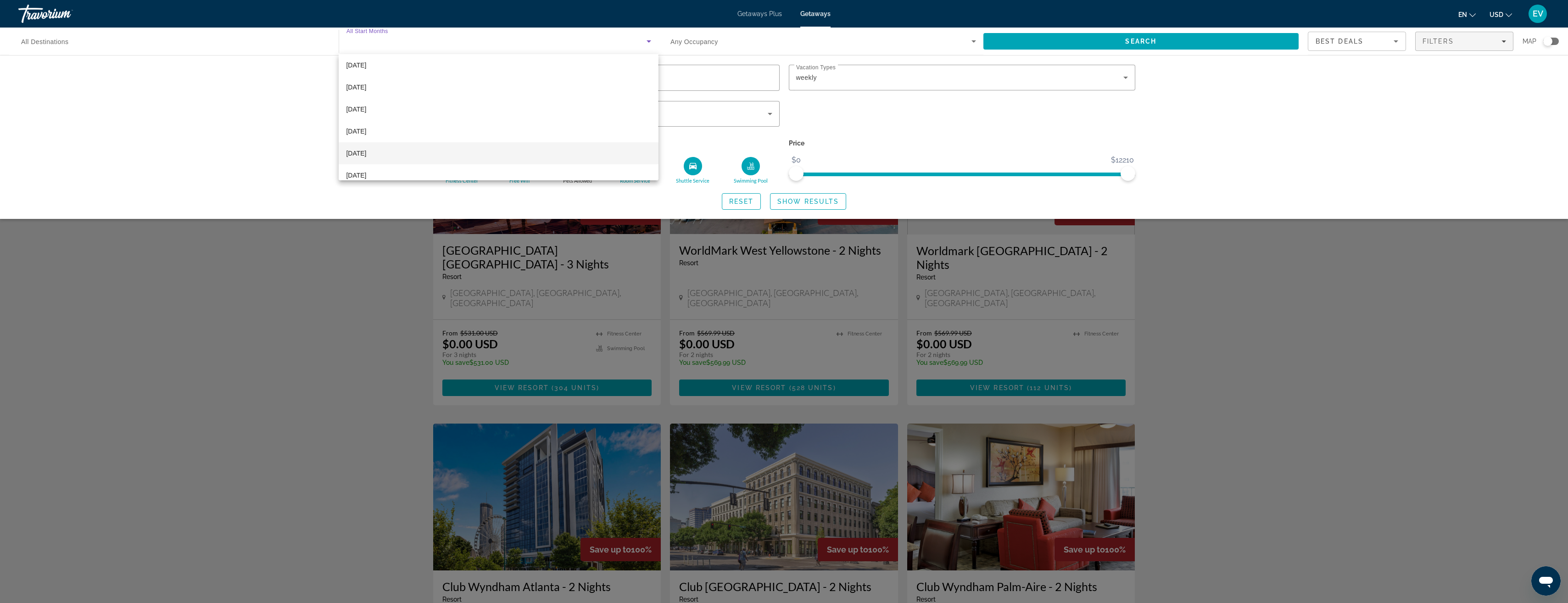
scroll to position [46, 0]
click at [386, 110] on mat-option "[DATE]" at bounding box center [498, 111] width 319 height 22
click at [793, 200] on span "Show Results" at bounding box center [808, 202] width 62 height 7
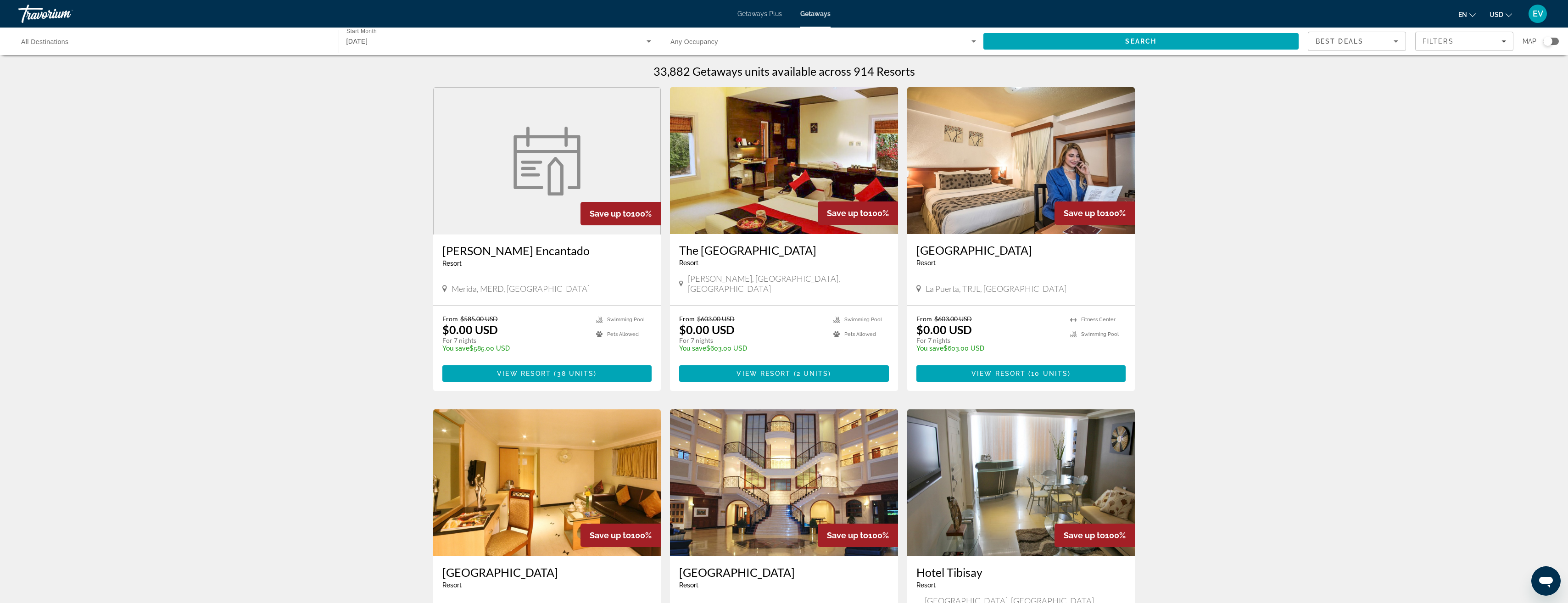
click at [56, 44] on span "All Destinations" at bounding box center [45, 42] width 48 height 7
click at [56, 44] on input "Destination All Destinations" at bounding box center [174, 42] width 306 height 11
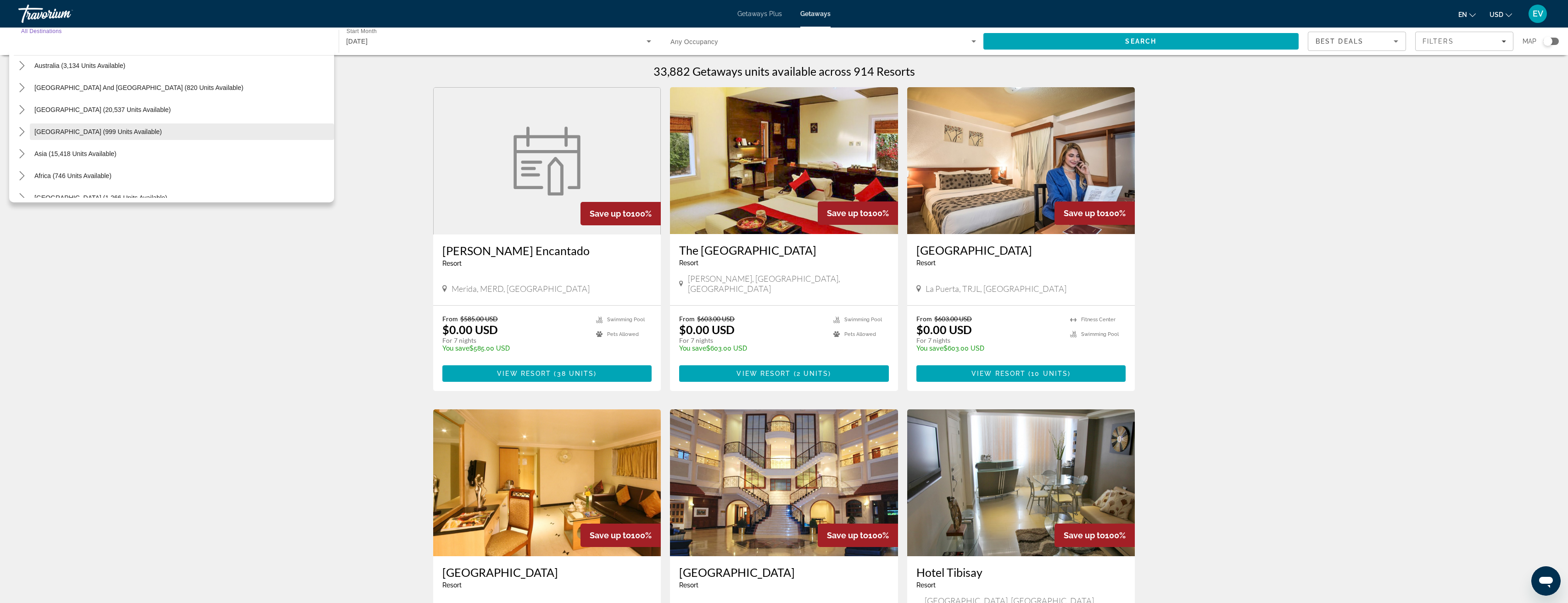
scroll to position [149, 0]
click at [78, 139] on span "Asia (15,418 units available)" at bounding box center [75, 142] width 82 height 7
type input "**********"
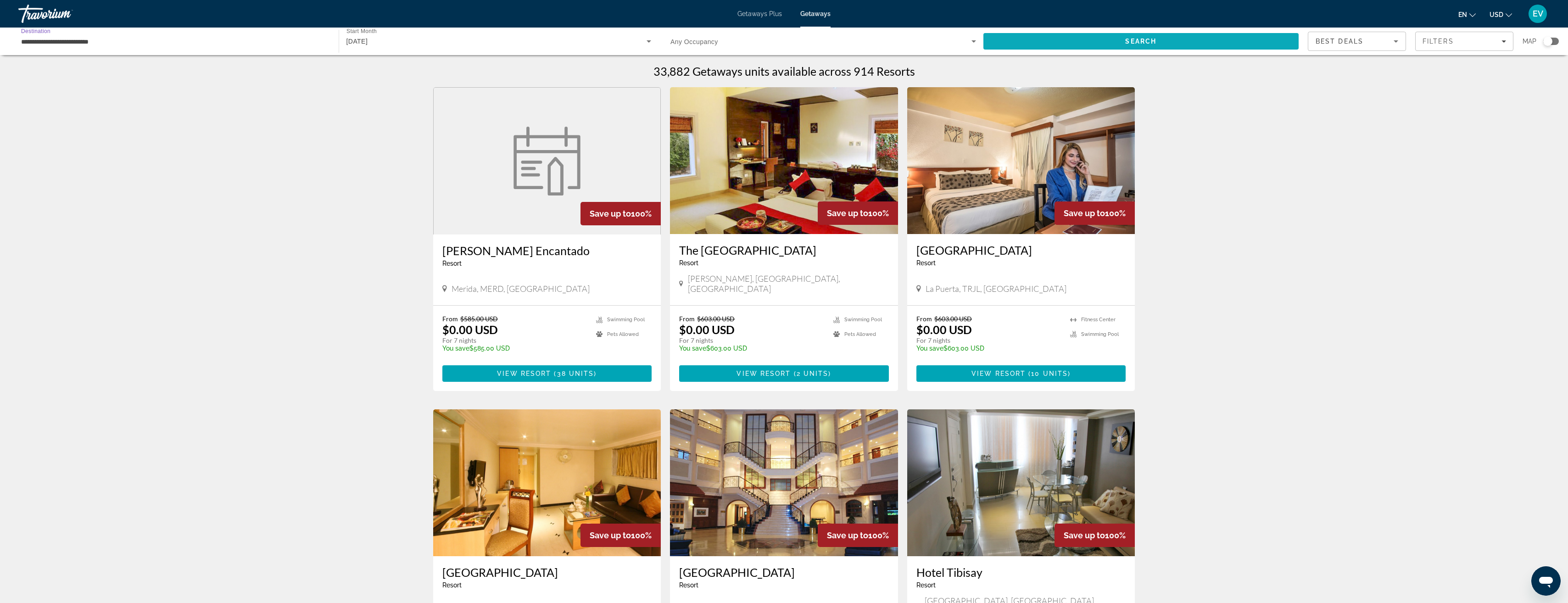
click at [1116, 39] on span "Search" at bounding box center [1141, 42] width 315 height 22
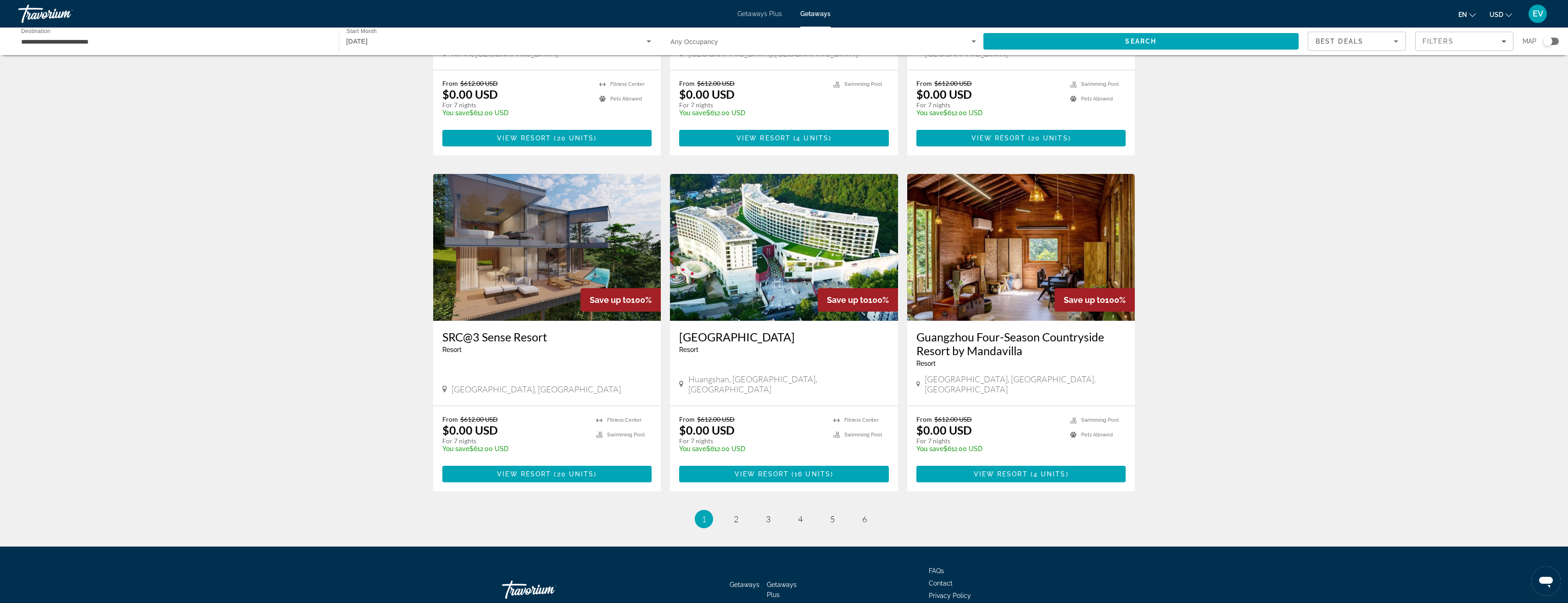
scroll to position [895, 0]
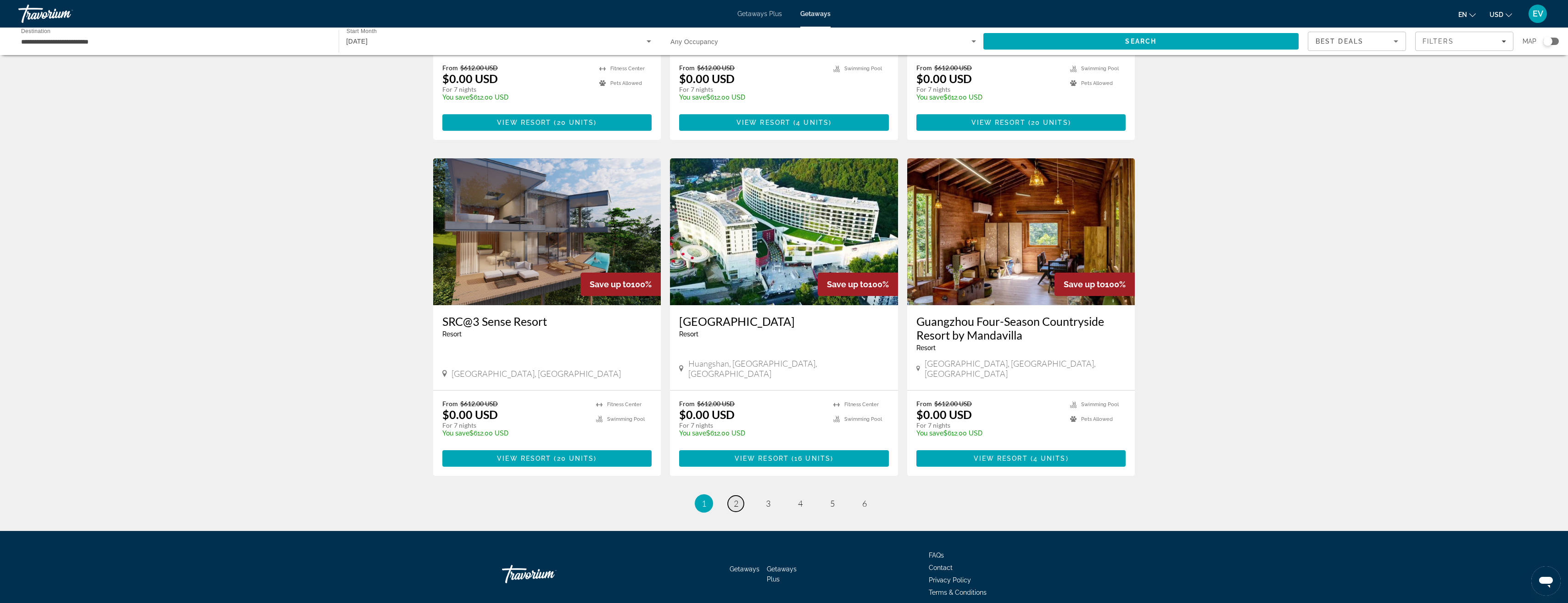
click at [735, 498] on span "2" at bounding box center [736, 503] width 5 height 10
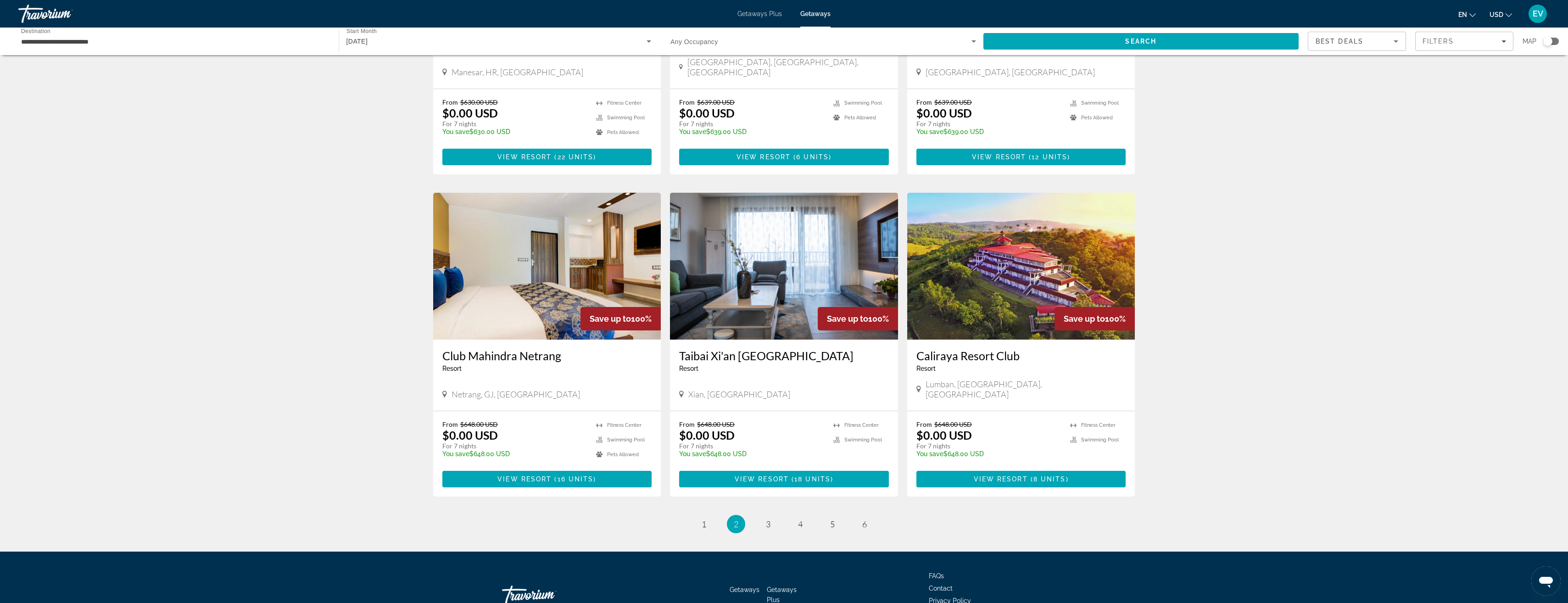
scroll to position [882, 0]
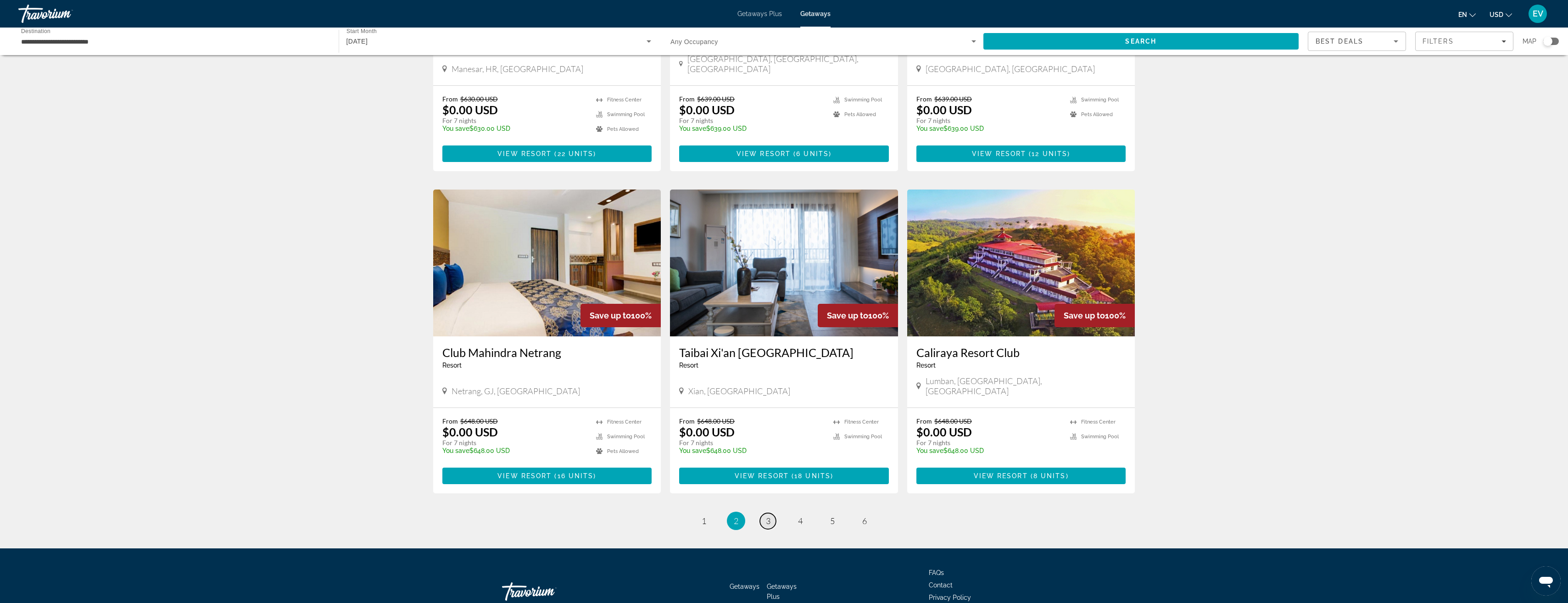
click at [765, 513] on link "page 3" at bounding box center [768, 521] width 16 height 16
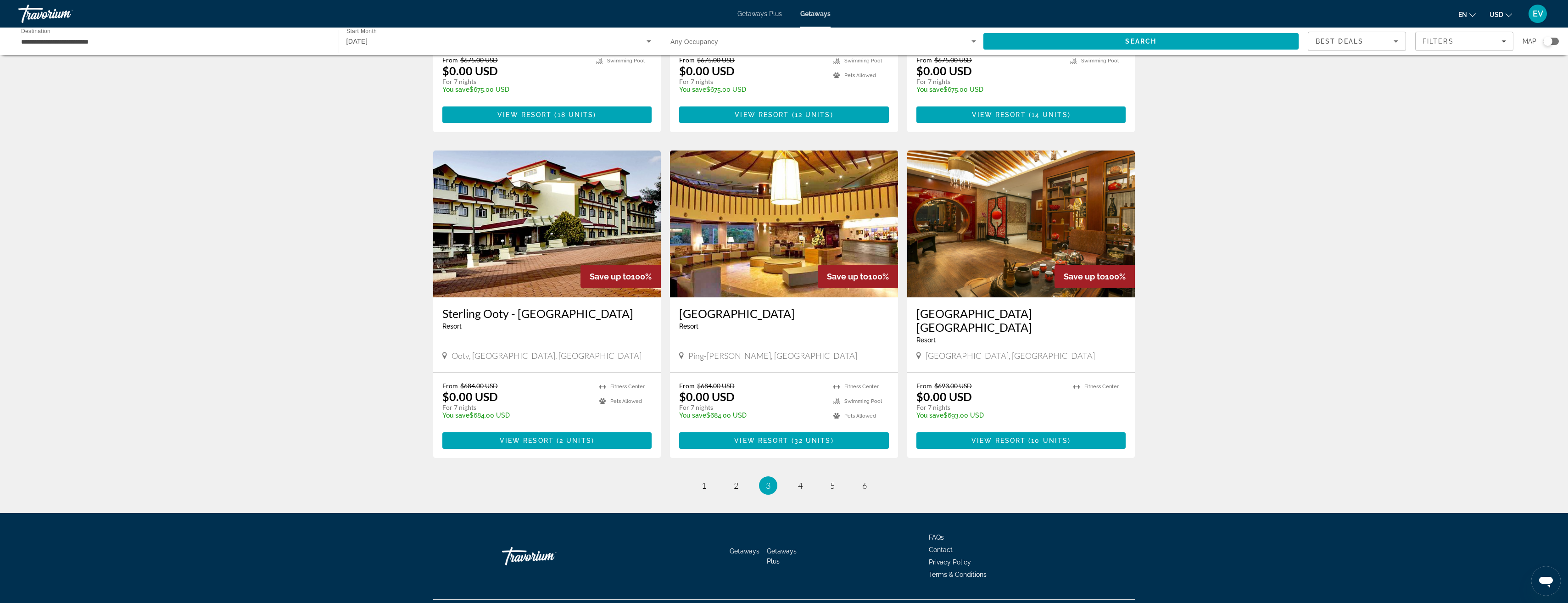
scroll to position [896, 0]
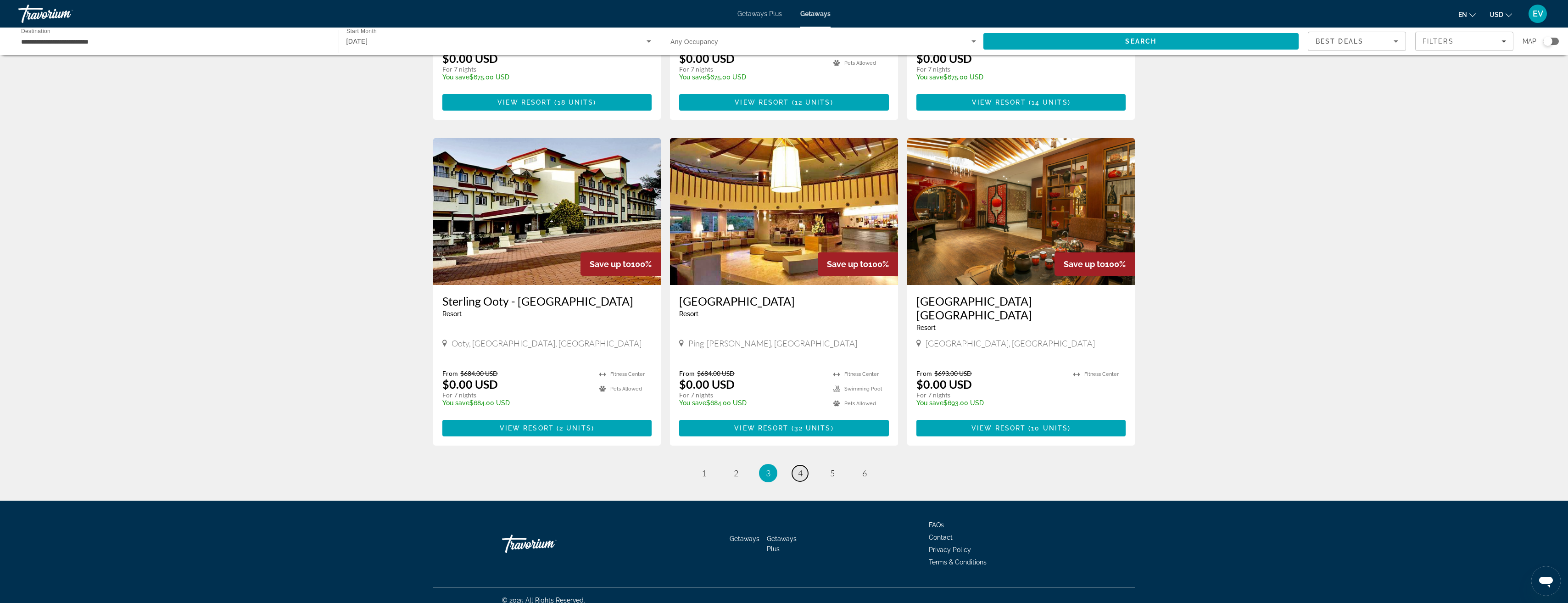
click at [798, 468] on span "4" at bounding box center [800, 473] width 5 height 10
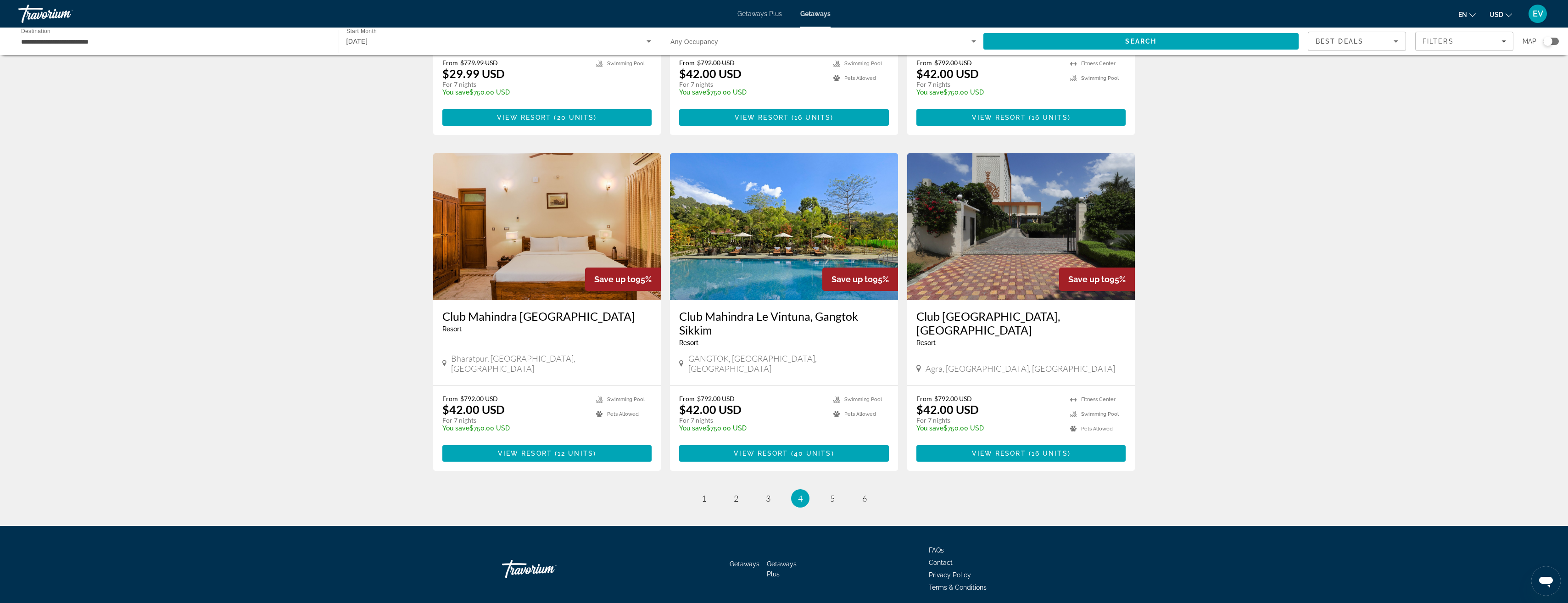
scroll to position [909, 0]
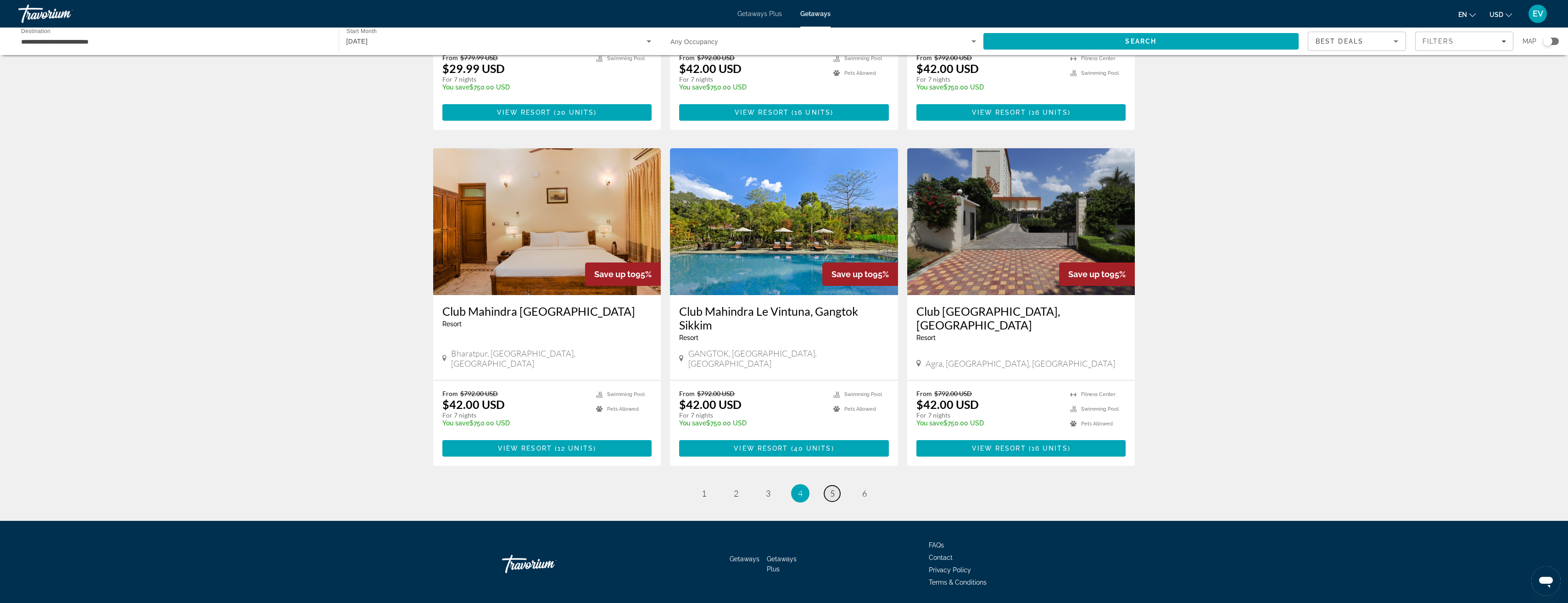
click at [829, 486] on link "page 5" at bounding box center [832, 494] width 16 height 16
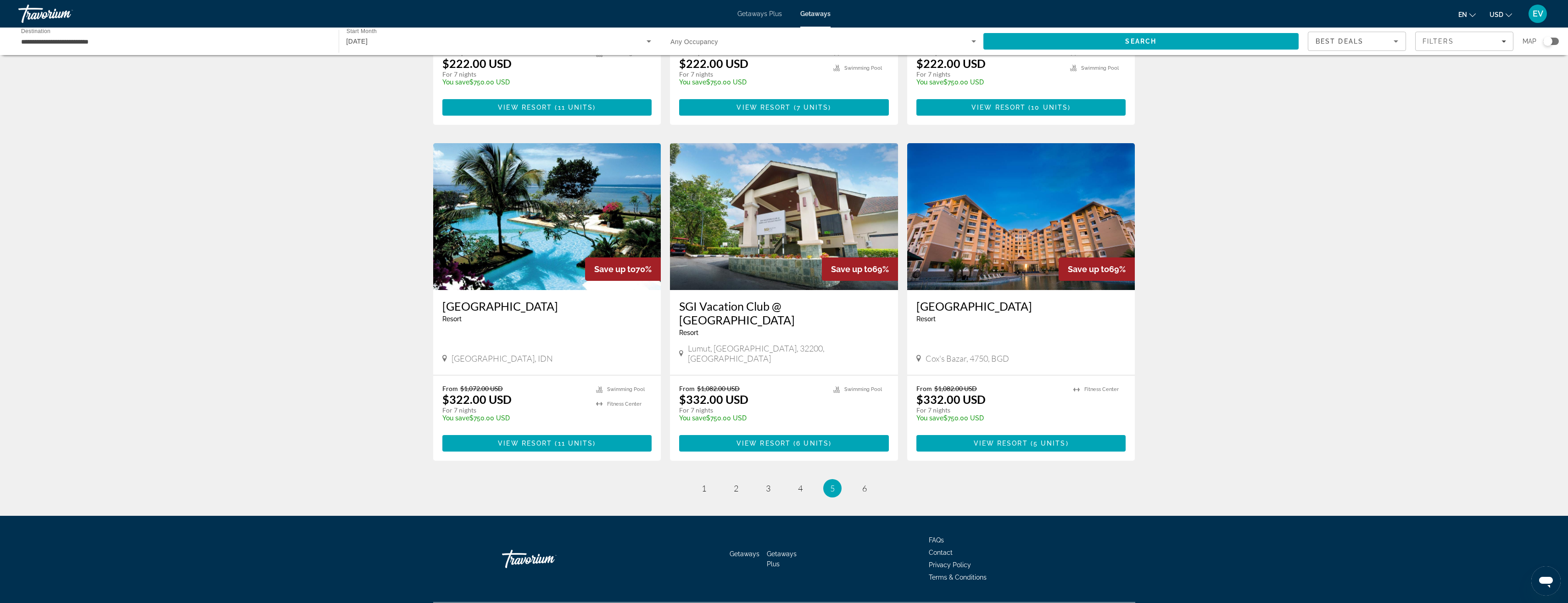
scroll to position [909, 0]
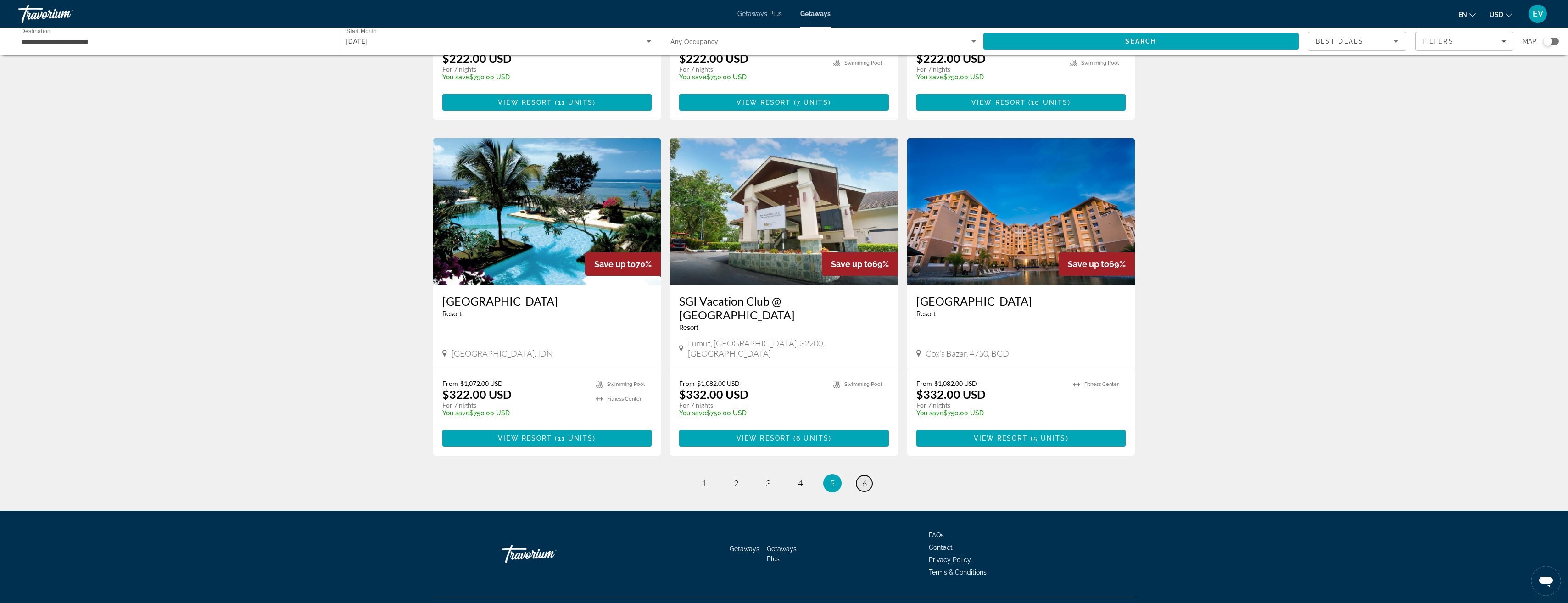
click at [864, 478] on span "6" at bounding box center [864, 483] width 5 height 10
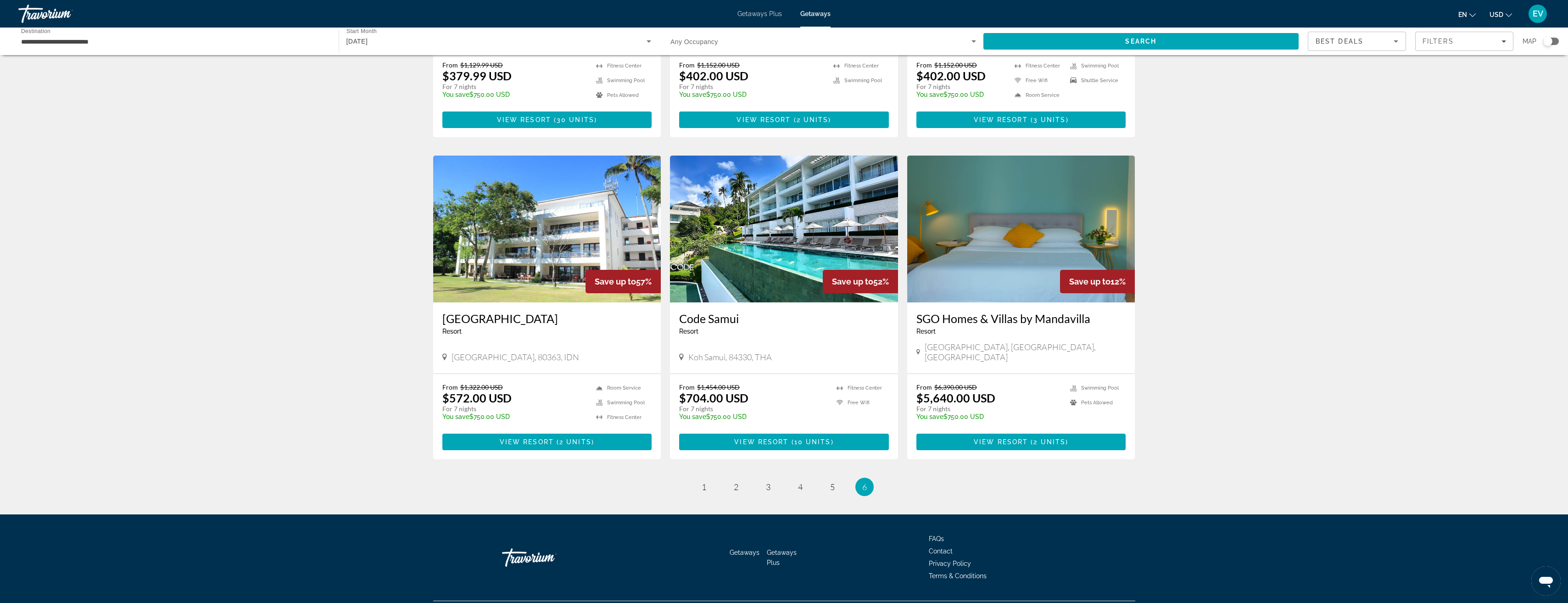
scroll to position [257, 0]
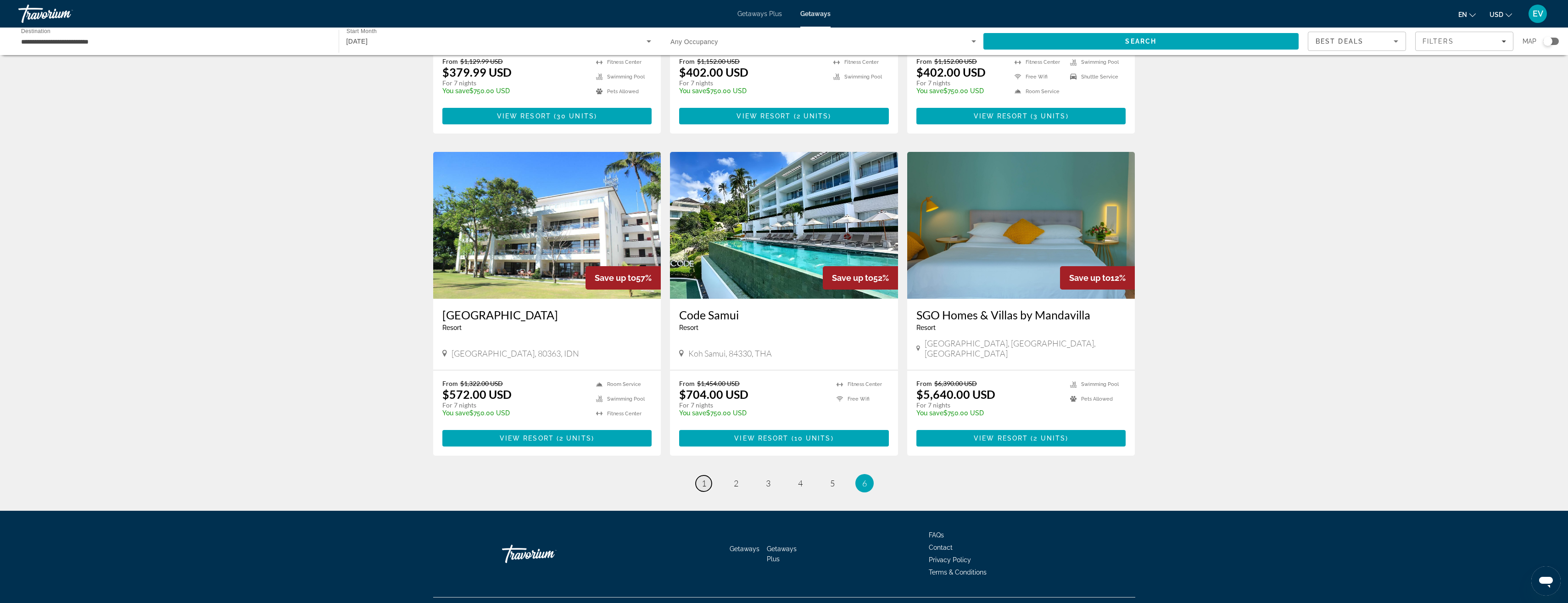
click at [702, 478] on span "1" at bounding box center [704, 483] width 5 height 10
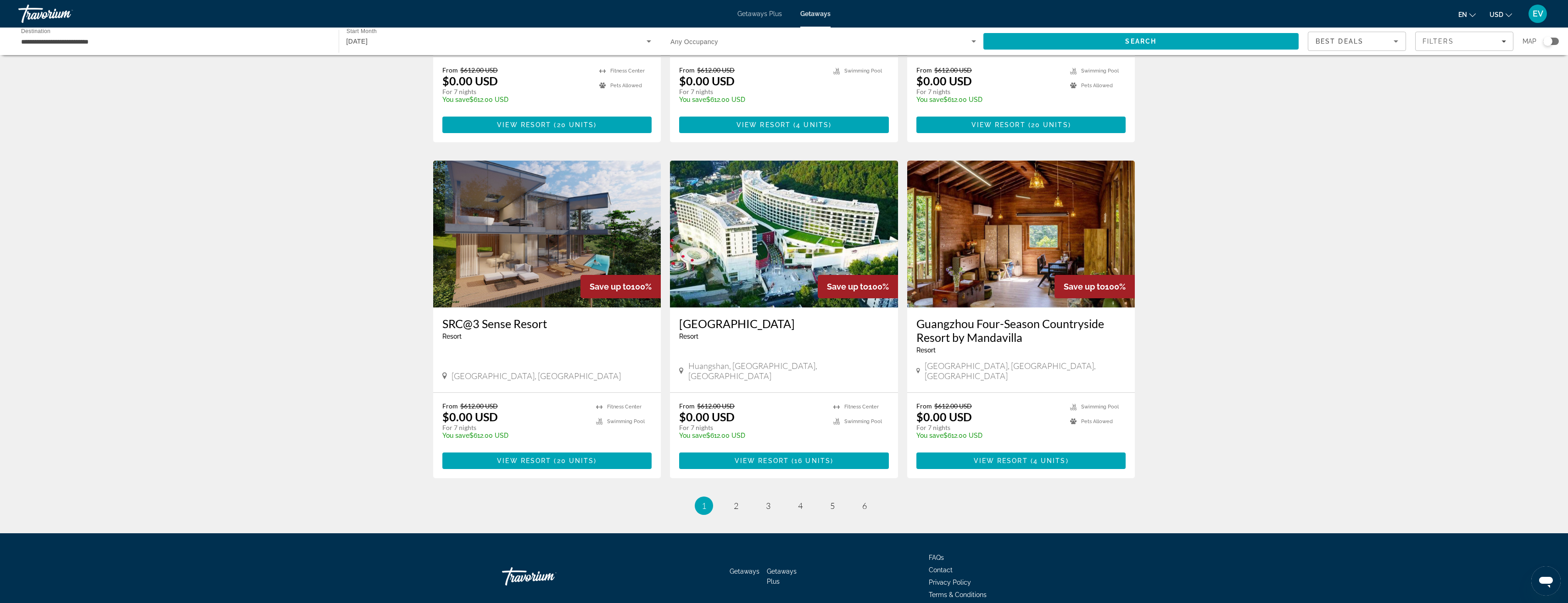
scroll to position [895, 0]
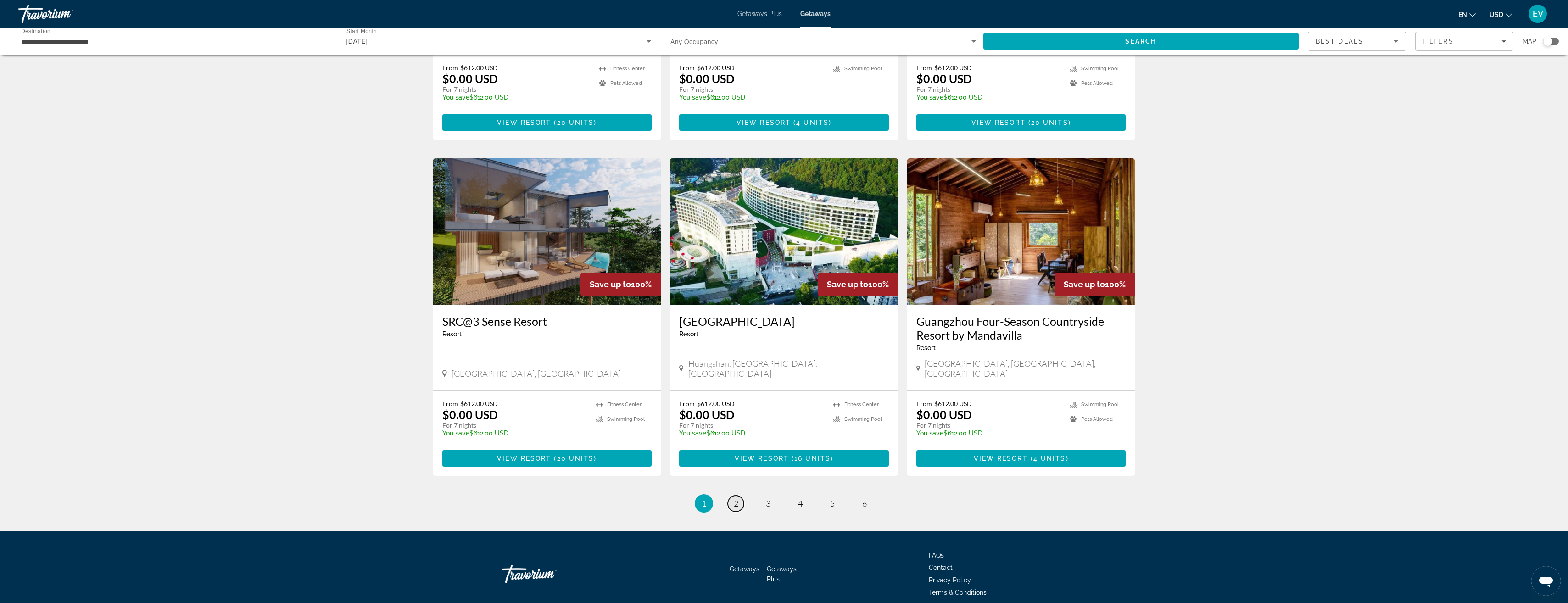
click at [735, 498] on span "2" at bounding box center [736, 503] width 5 height 10
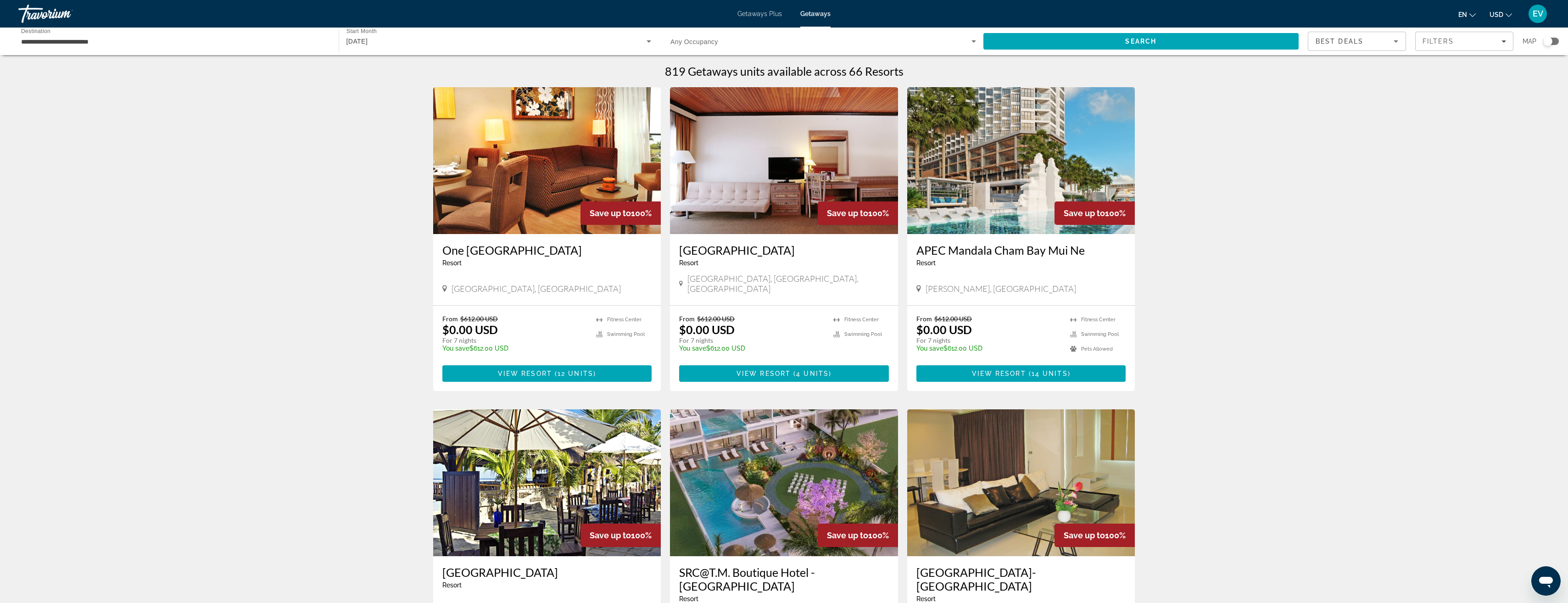
click at [575, 457] on img "Main content" at bounding box center [547, 483] width 228 height 147
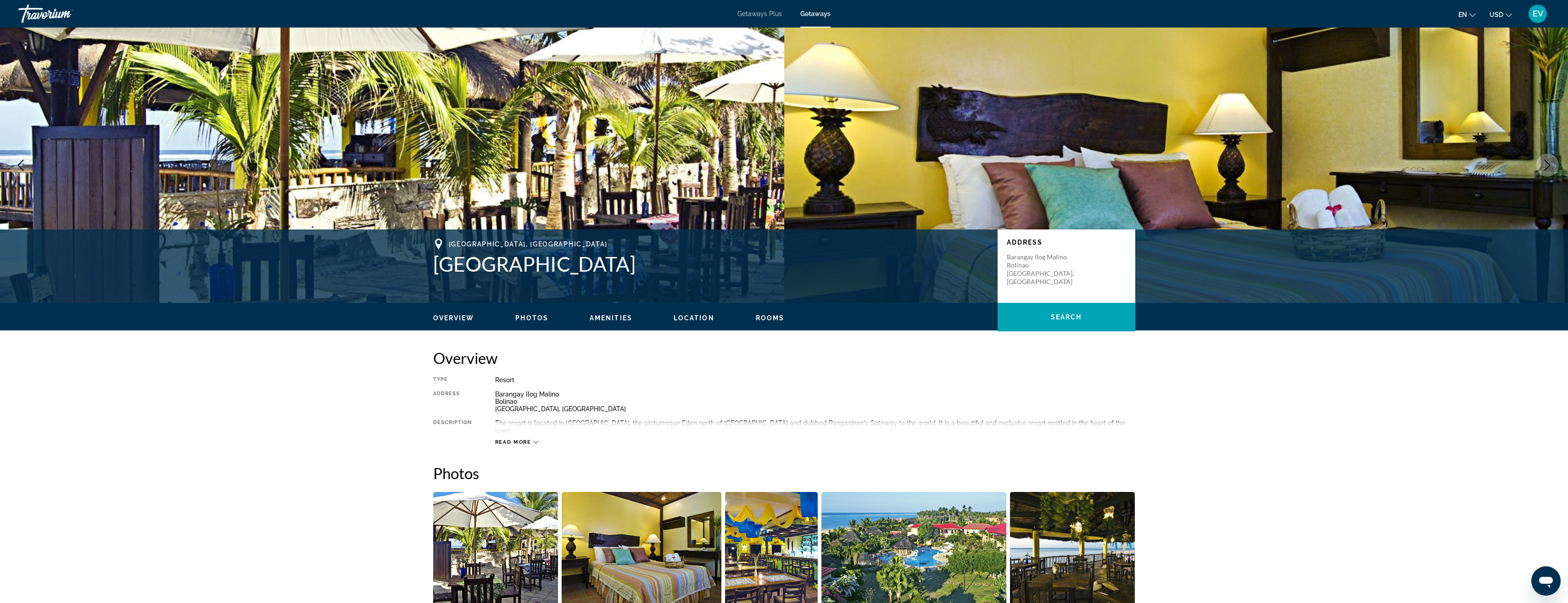
click at [768, 11] on span "Getaways Plus" at bounding box center [759, 14] width 45 height 7
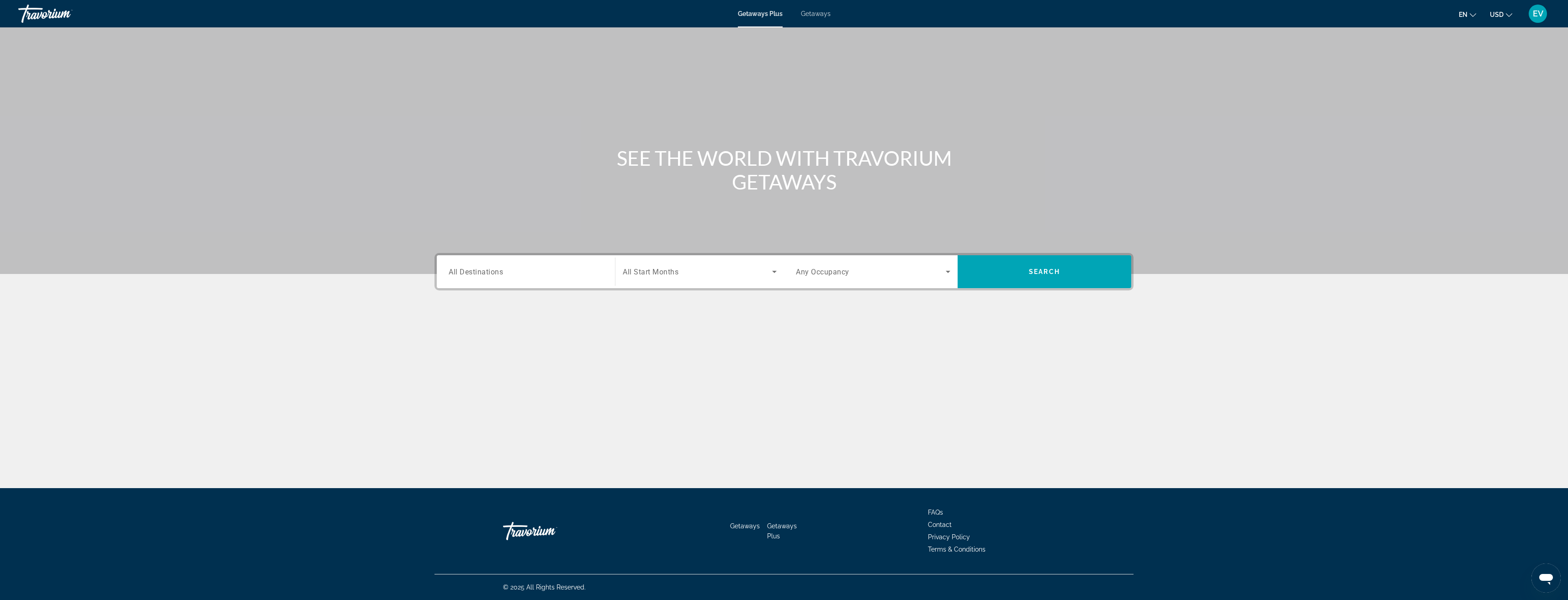
click at [542, 273] on input "Destination All Destinations" at bounding box center [526, 272] width 155 height 11
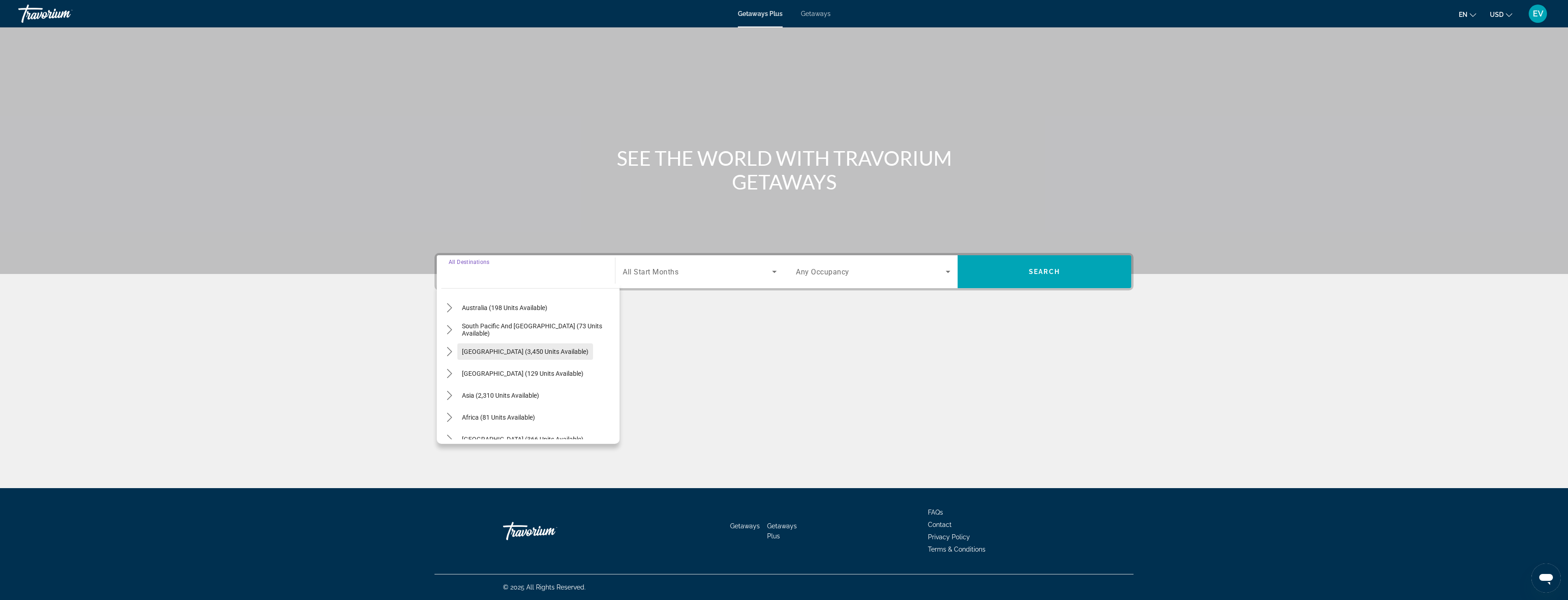
scroll to position [148, 0]
click at [510, 382] on span "Asia (2,310 units available)" at bounding box center [500, 385] width 77 height 7
type input "**********"
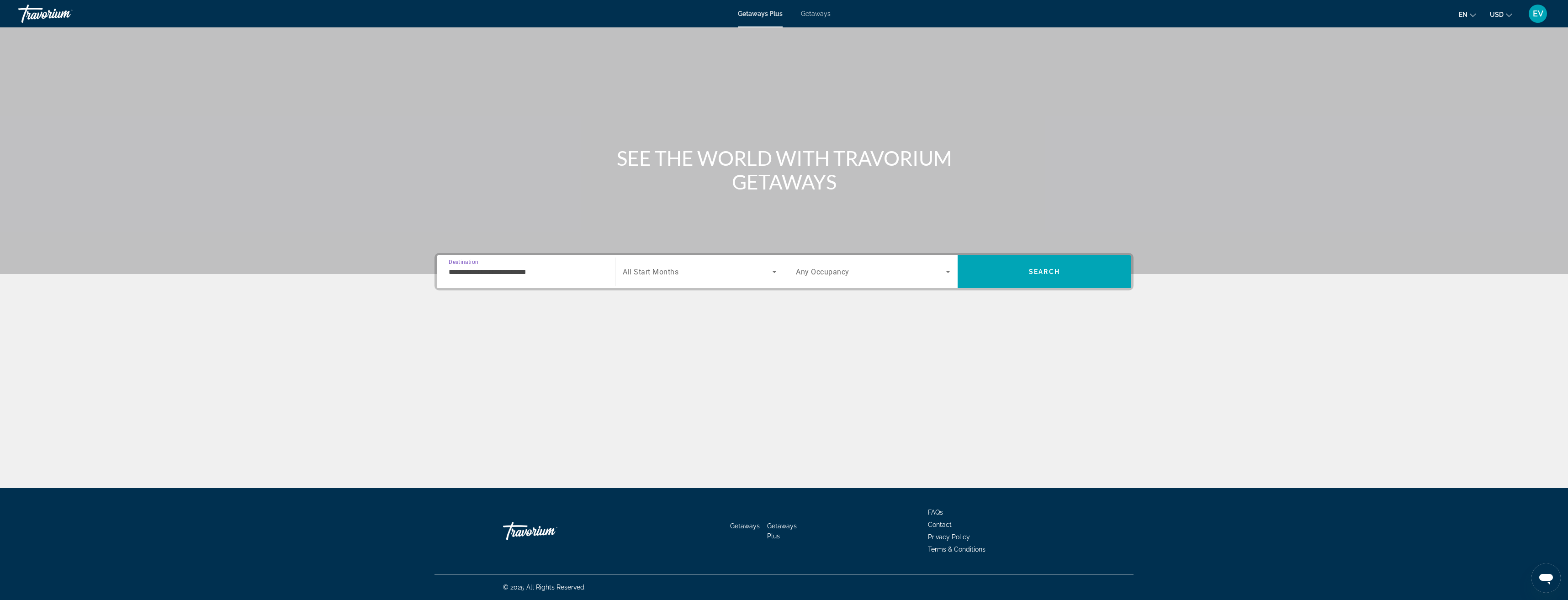
click at [676, 267] on span "Search widget" at bounding box center [697, 272] width 149 height 11
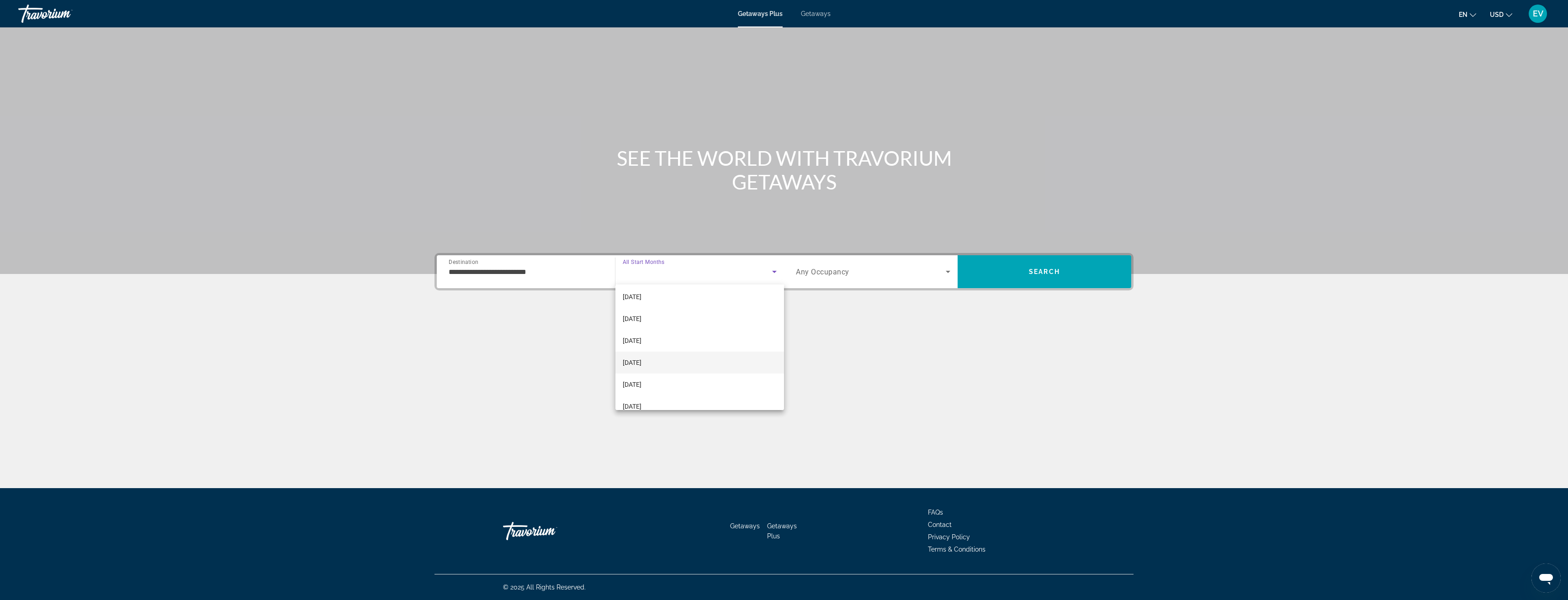
scroll to position [183, 0]
click at [642, 291] on span "[DATE]" at bounding box center [632, 292] width 19 height 11
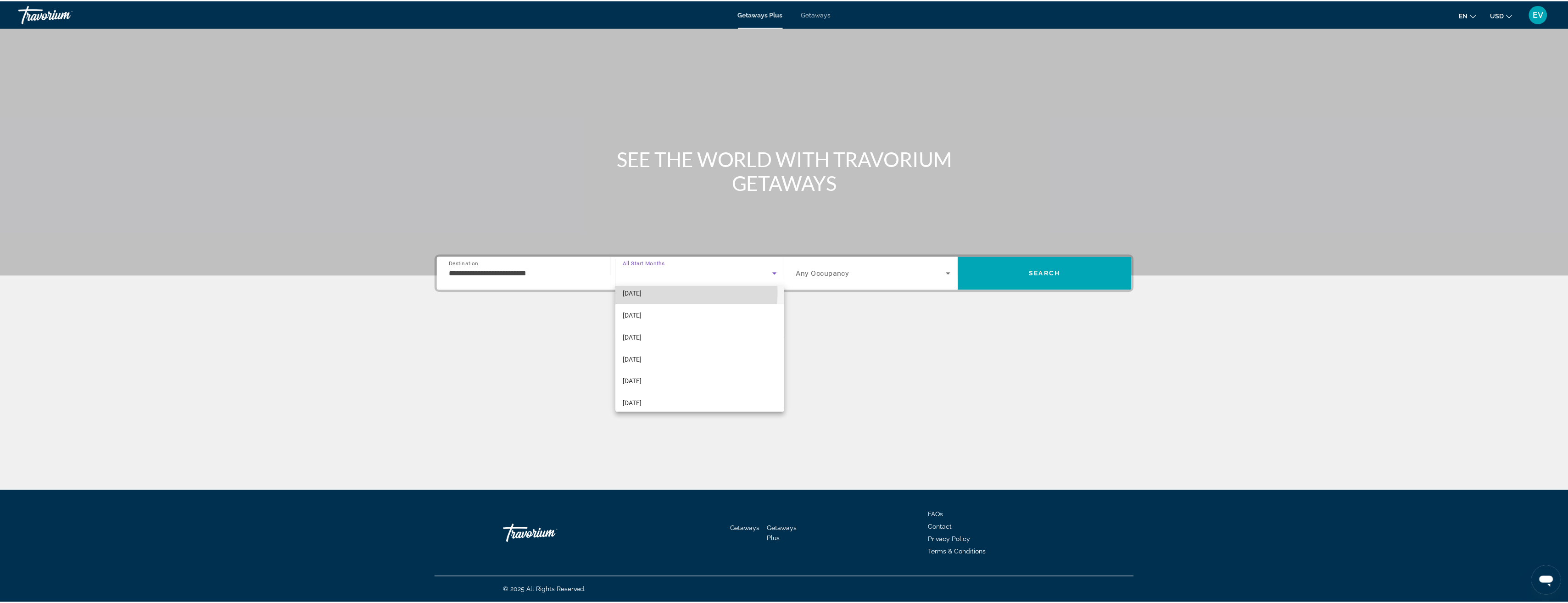
scroll to position [180, 0]
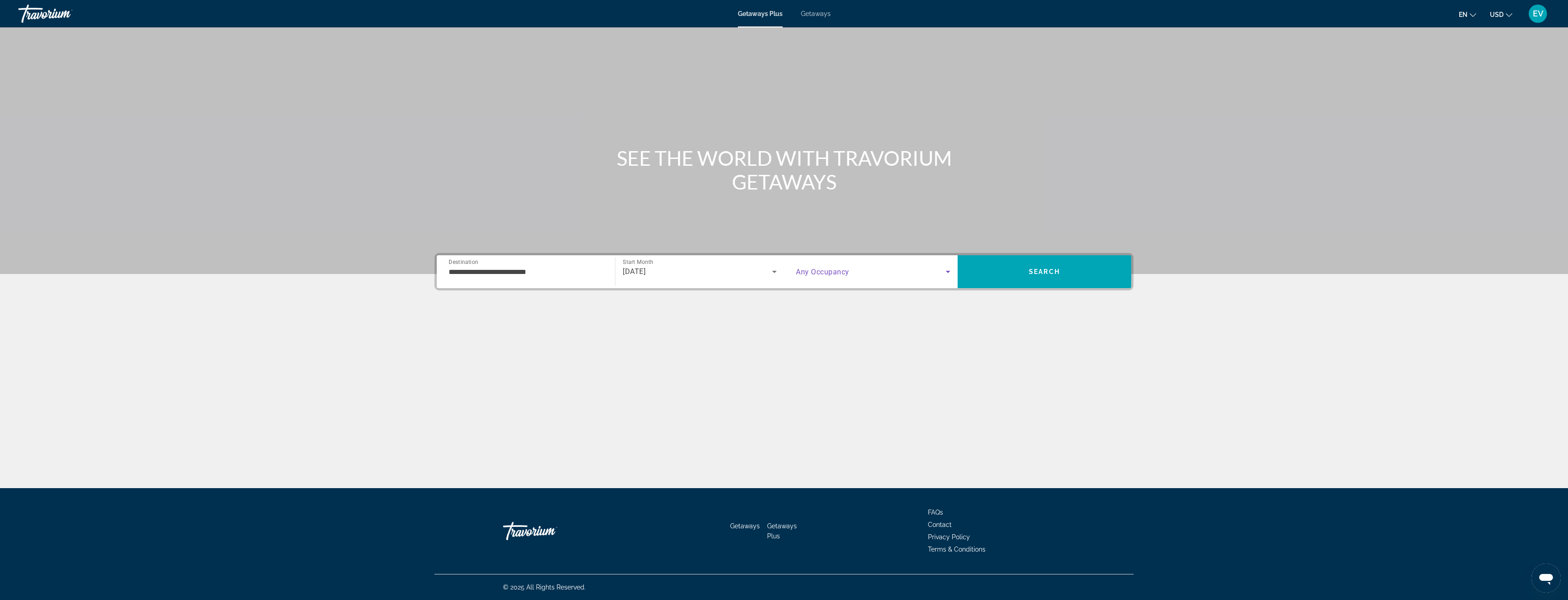
click at [852, 276] on span "Search widget" at bounding box center [871, 272] width 150 height 11
click at [824, 324] on span "2 Travelers" at bounding box center [811, 321] width 30 height 11
click at [1063, 270] on span "Search" at bounding box center [1044, 272] width 173 height 22
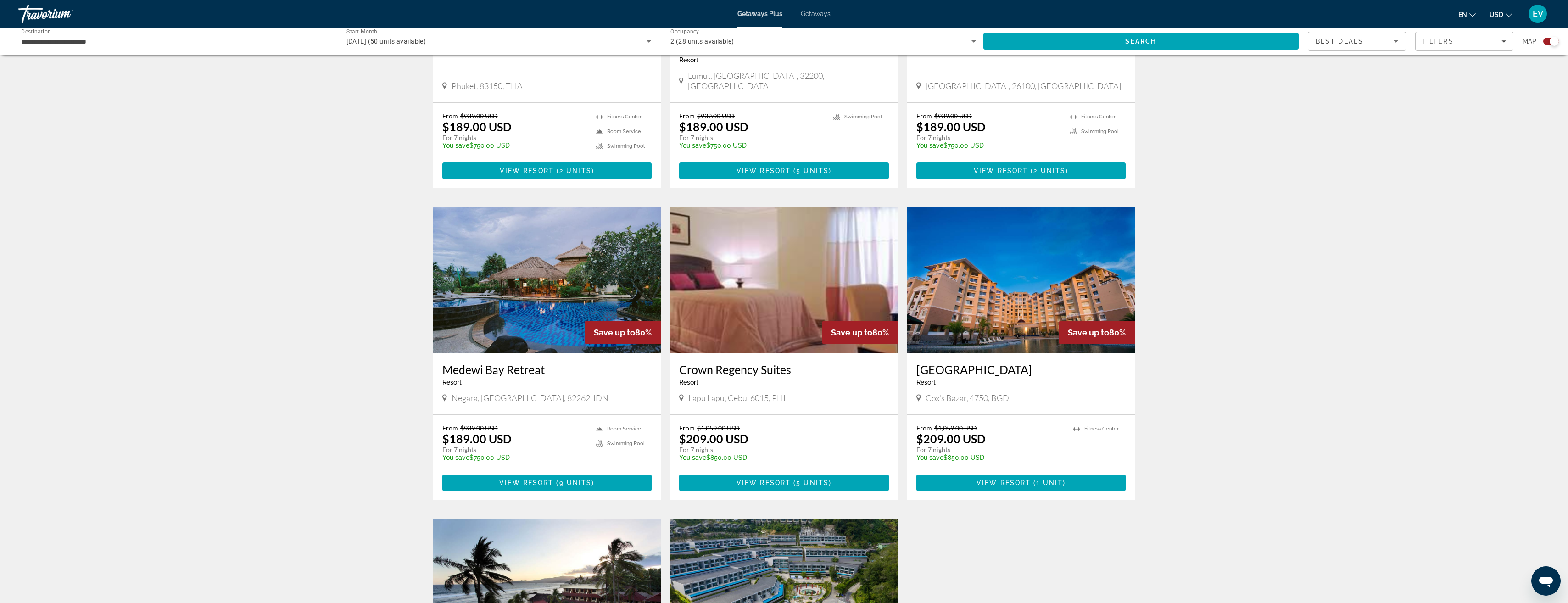
scroll to position [505, 0]
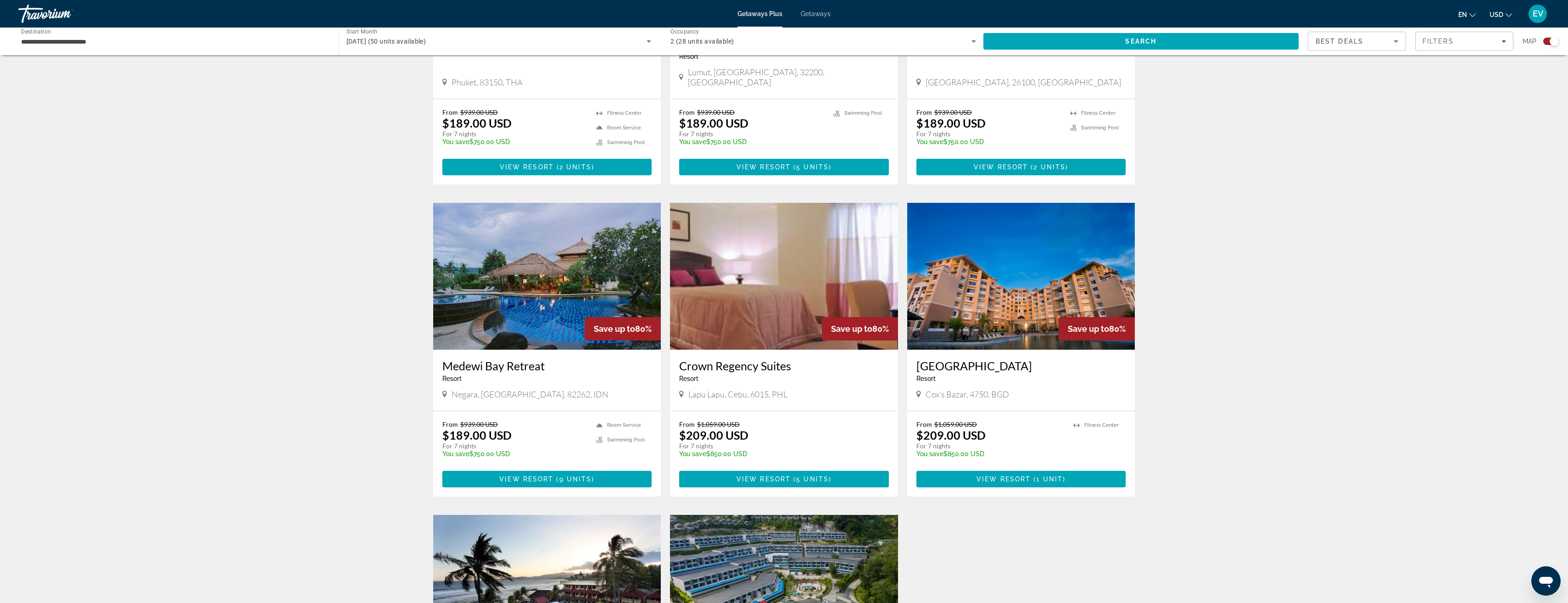
click at [746, 311] on img "Main content" at bounding box center [784, 276] width 228 height 147
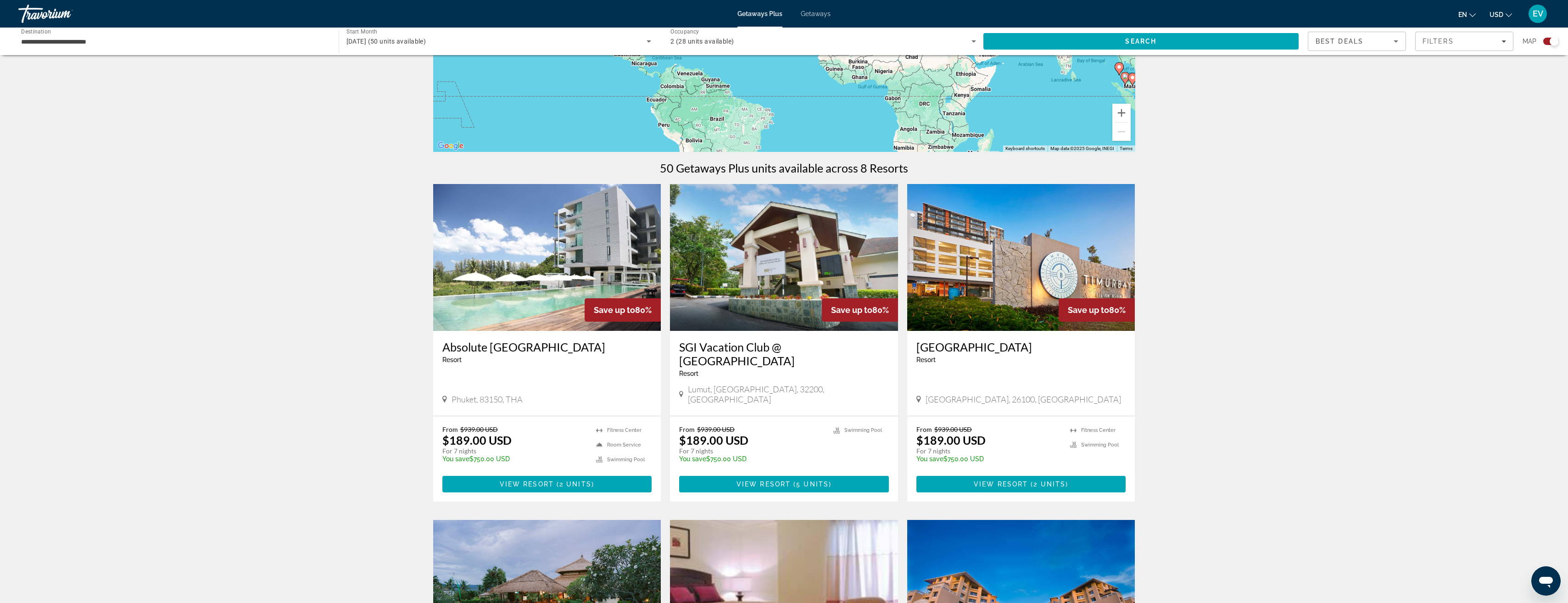
scroll to position [179, 0]
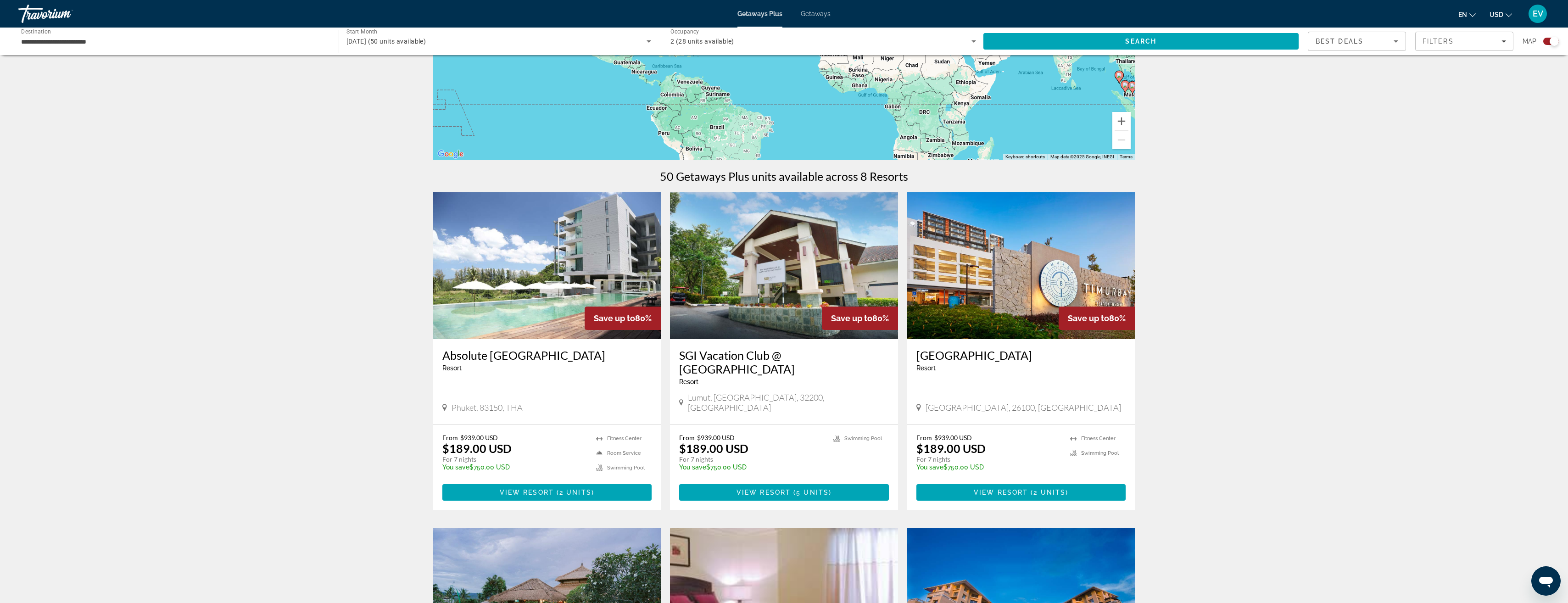
click at [564, 270] on img "Main content" at bounding box center [547, 265] width 228 height 147
